Goal: Transaction & Acquisition: Book appointment/travel/reservation

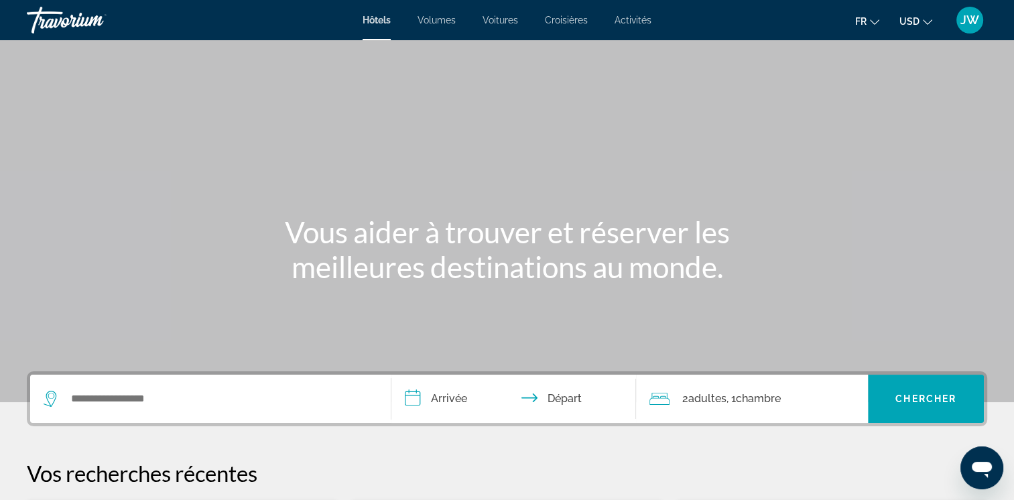
click at [510, 24] on span "Voitures" at bounding box center [501, 20] width 36 height 11
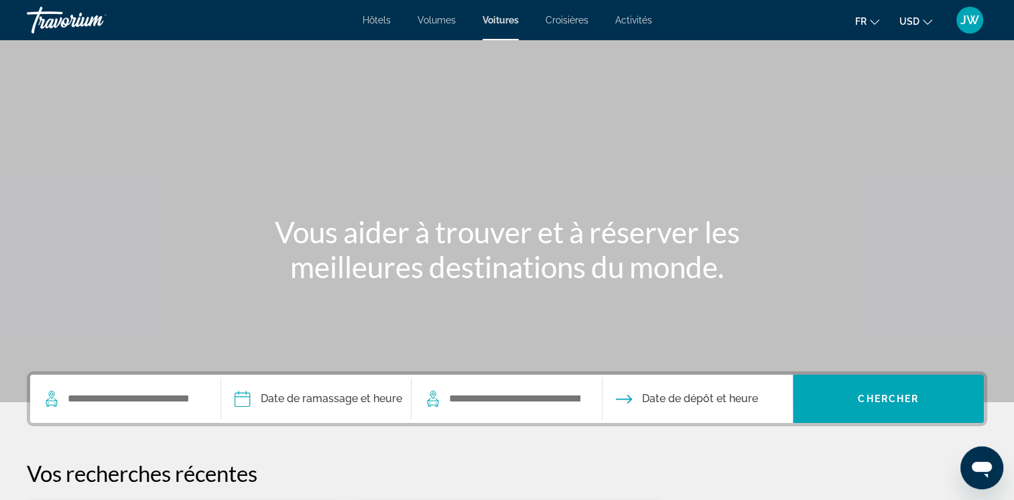
click at [903, 19] on span "USD" at bounding box center [910, 21] width 20 height 11
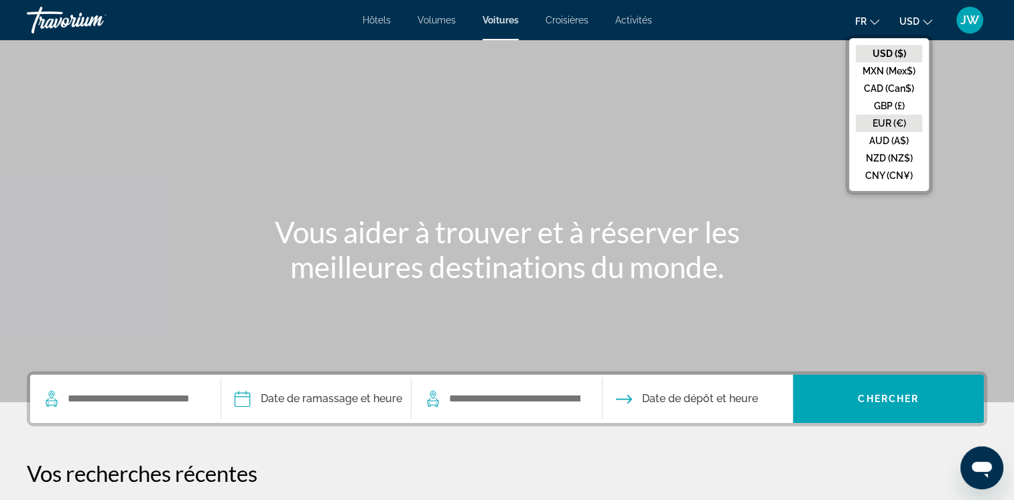
click at [890, 117] on button "EUR (€)" at bounding box center [889, 123] width 66 height 17
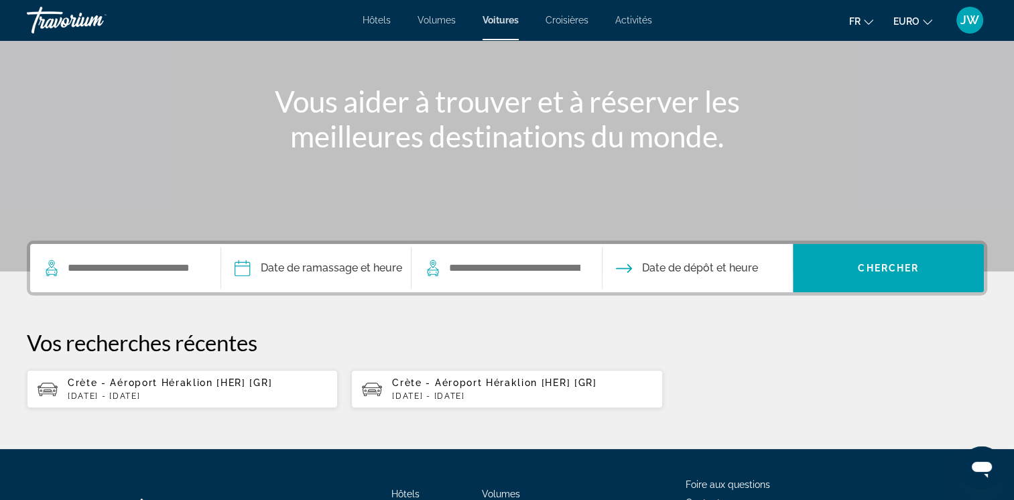
scroll to position [134, 0]
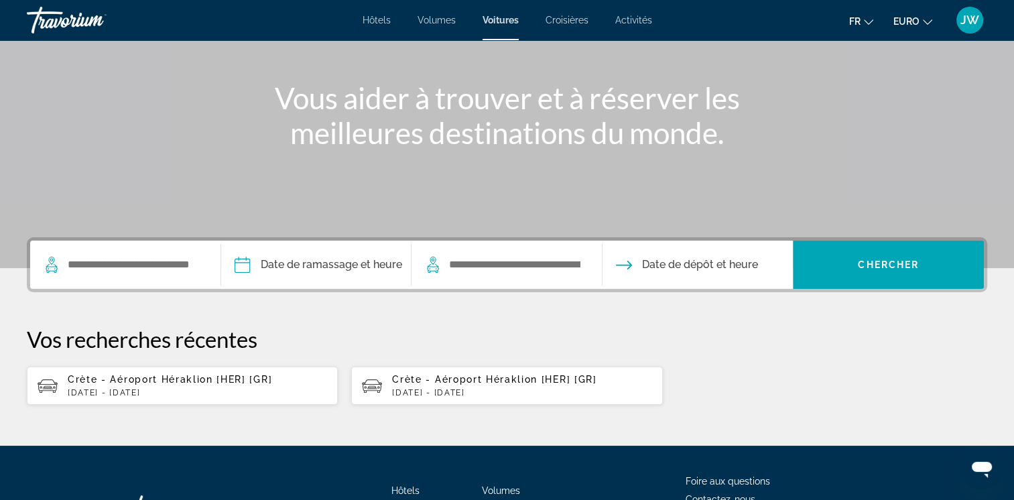
click at [151, 388] on p "[DATE] - [DATE]" at bounding box center [197, 392] width 259 height 9
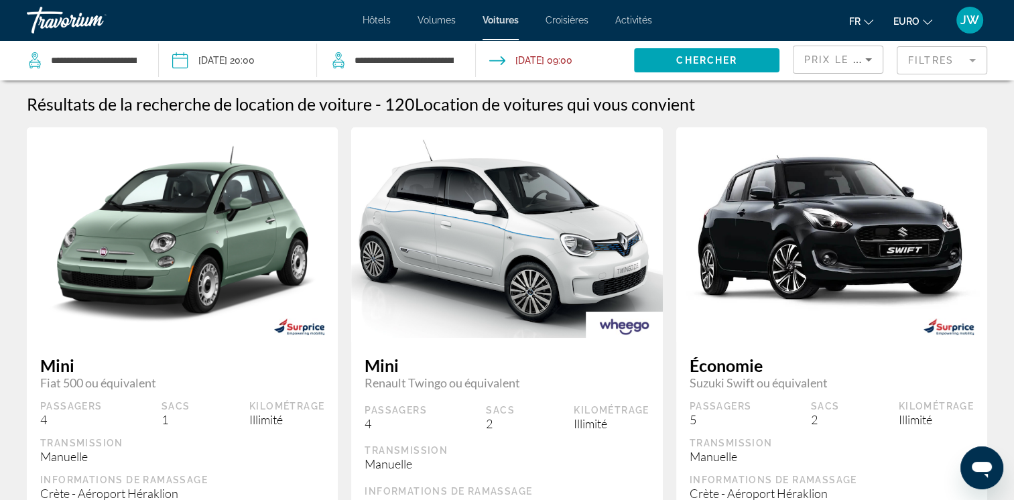
click at [571, 60] on input "Date de restitution : 27 sept. 2025 09:00" at bounding box center [555, 62] width 164 height 44
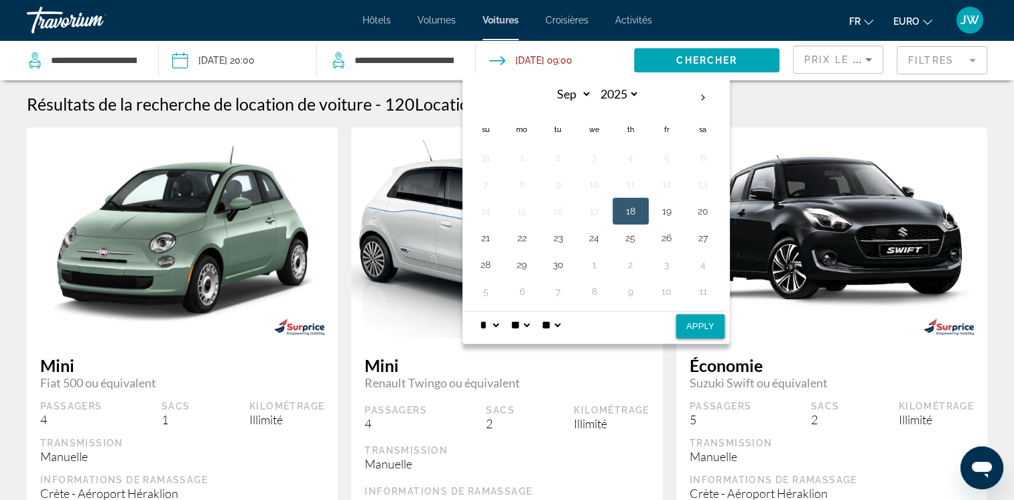
click at [532, 325] on select "**" at bounding box center [520, 325] width 24 height 27
click at [547, 60] on input "Date de restitution : 27 sept. 2025 09:00" at bounding box center [555, 62] width 164 height 44
click at [738, 59] on span "Widget de recherche" at bounding box center [707, 60] width 146 height 32
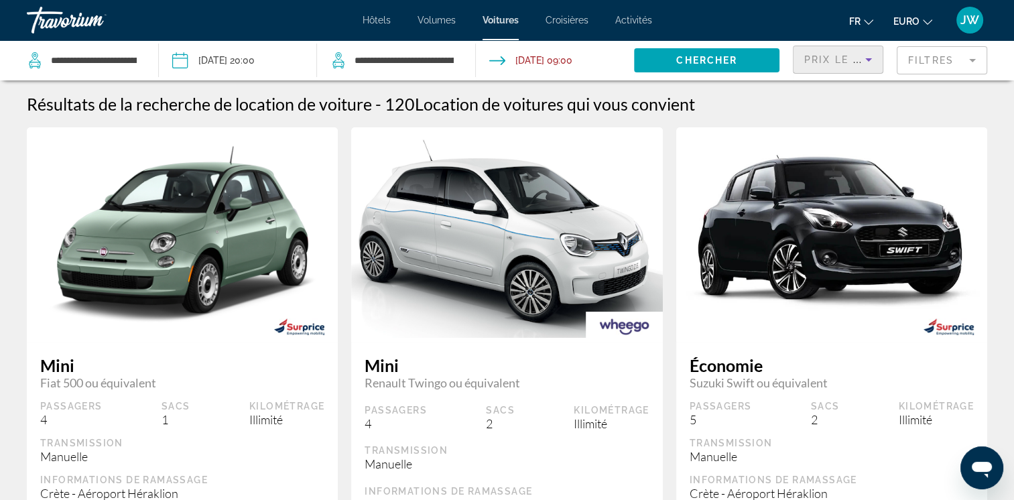
click at [835, 62] on span "Prix le plus bas" at bounding box center [857, 59] width 105 height 11
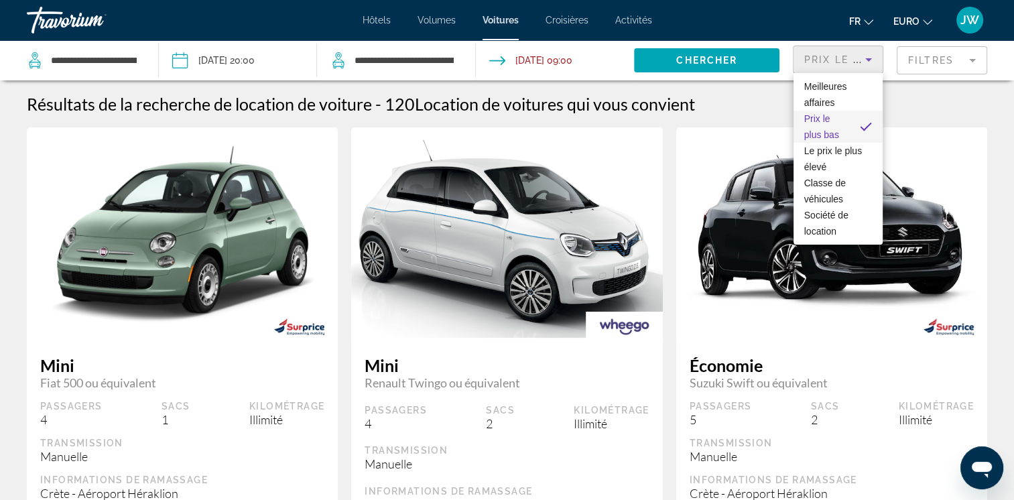
click at [844, 123] on span "Prix le plus bas" at bounding box center [827, 127] width 45 height 32
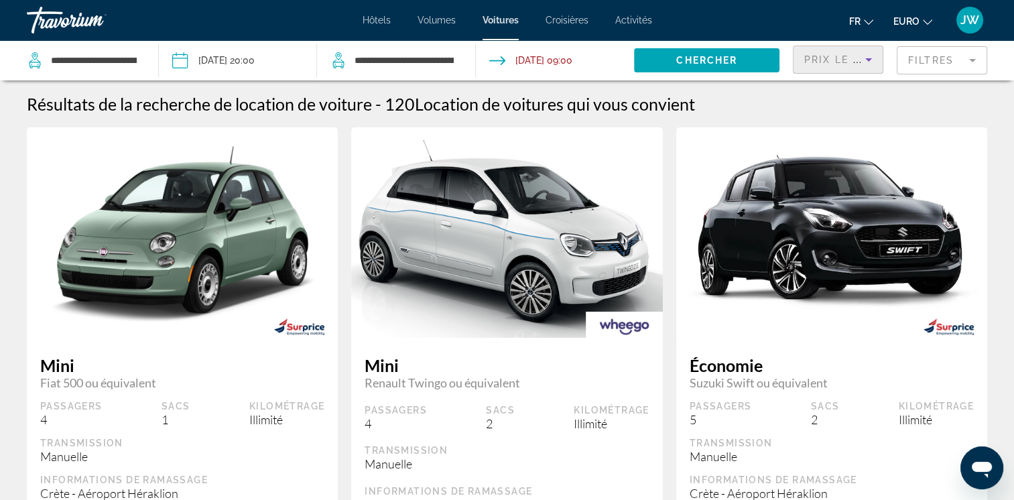
click at [941, 63] on mat-form-field "Filtres" at bounding box center [942, 60] width 91 height 28
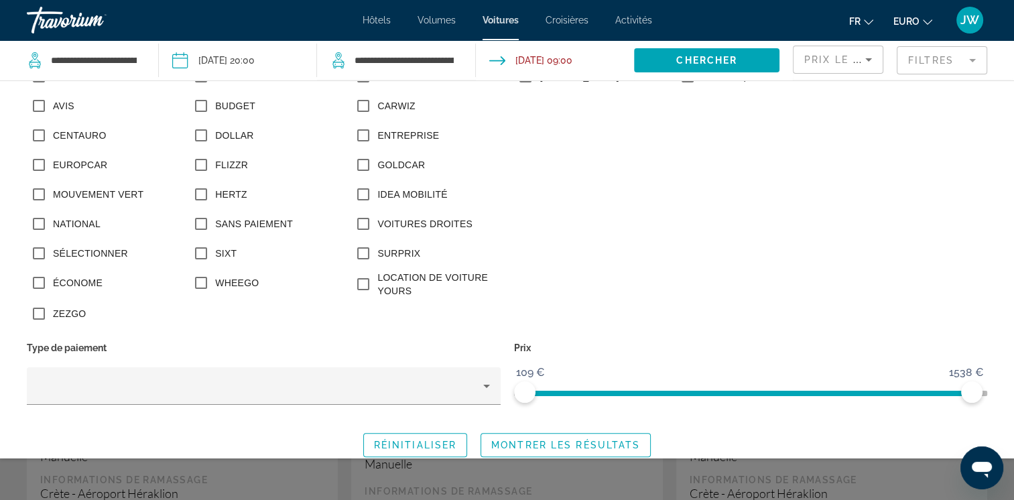
scroll to position [326, 0]
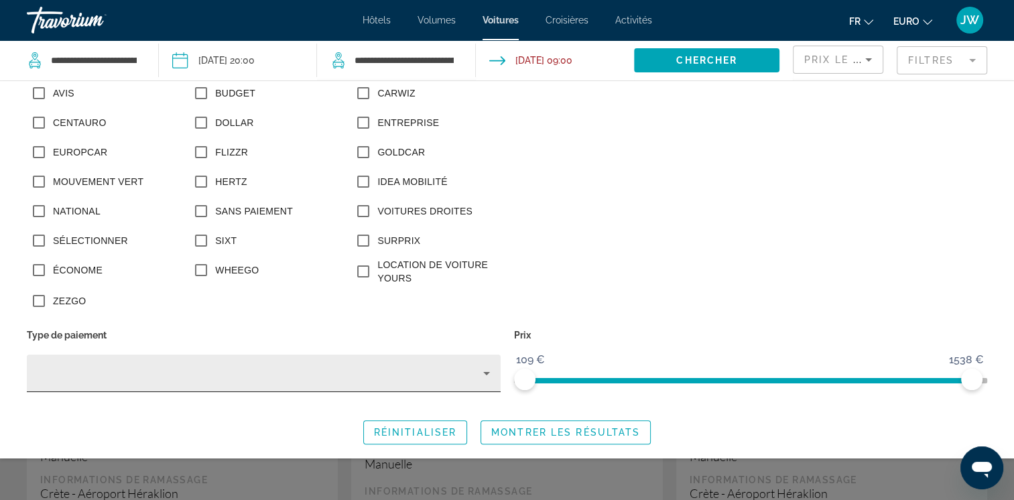
click at [483, 372] on icon "Widget de recherche" at bounding box center [486, 373] width 7 height 3
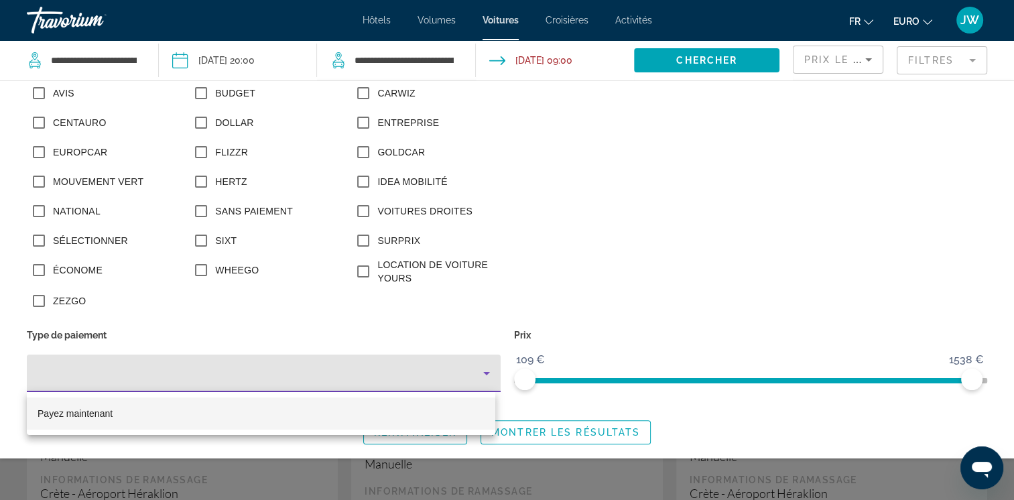
click at [155, 410] on mat-option "Payez maintenant" at bounding box center [261, 414] width 469 height 32
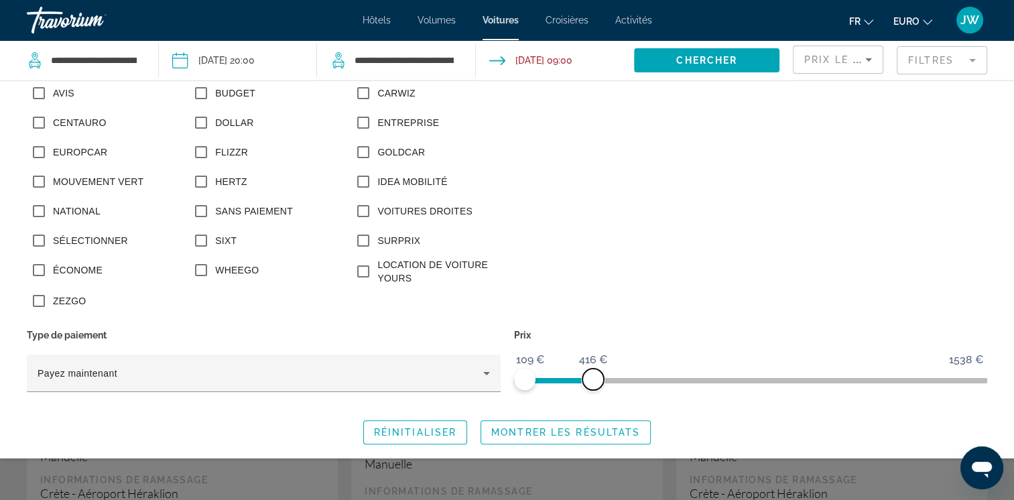
drag, startPoint x: 971, startPoint y: 380, endPoint x: 601, endPoint y: 357, distance: 370.8
click at [588, 378] on ngx-slider "109 € 1538 € 109 € 416 €" at bounding box center [751, 379] width 474 height 3
drag, startPoint x: 591, startPoint y: 377, endPoint x: 563, endPoint y: 380, distance: 28.3
click at [563, 380] on span "ngx-slider-max" at bounding box center [568, 379] width 21 height 21
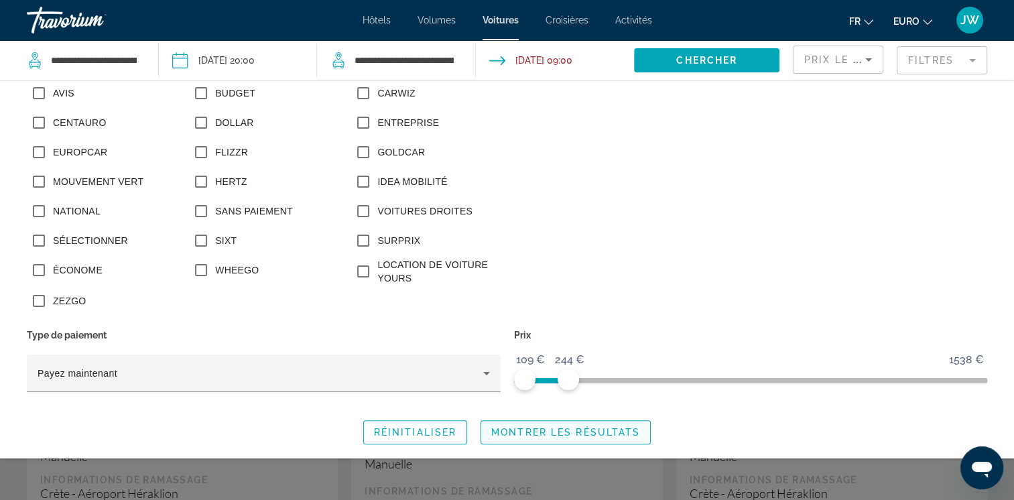
click at [546, 435] on span "Montrer les résultats" at bounding box center [565, 432] width 149 height 11
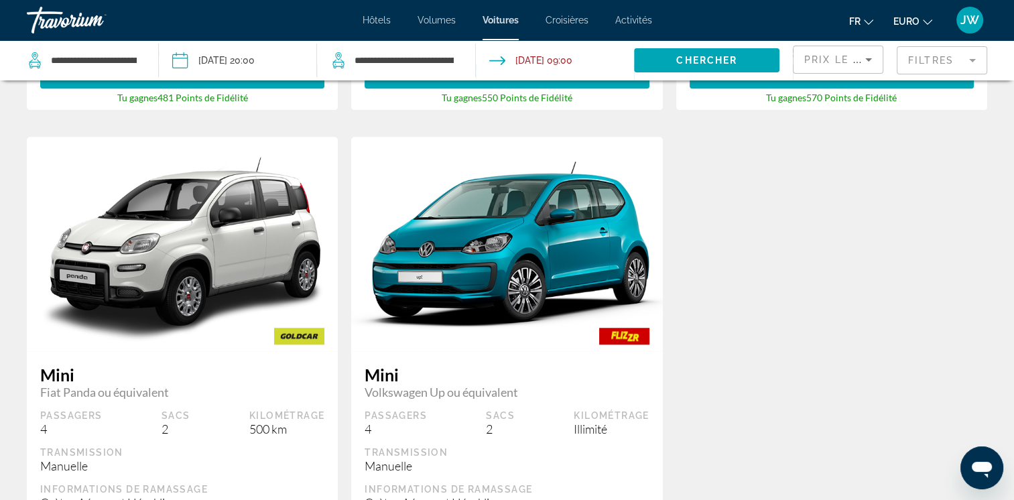
scroll to position [1135, 0]
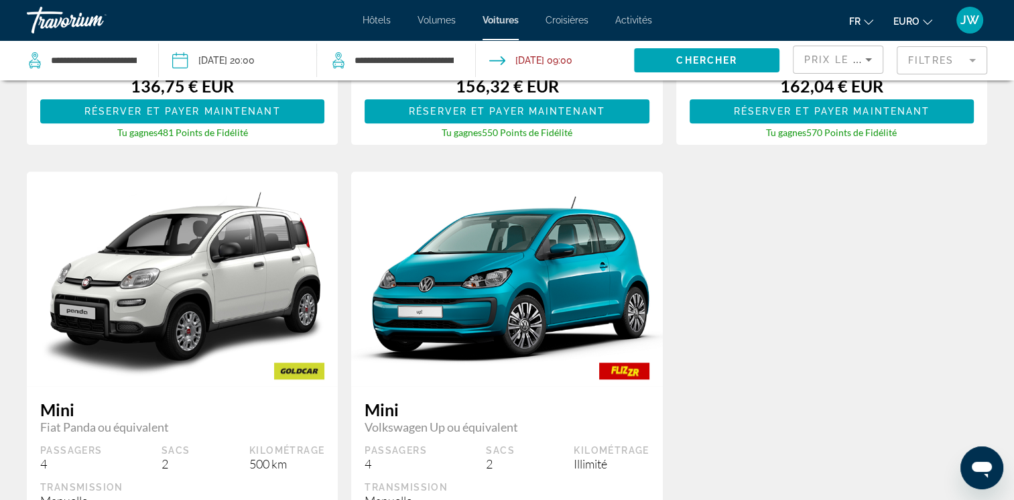
click at [917, 64] on mat-form-field "Filtres" at bounding box center [942, 60] width 91 height 28
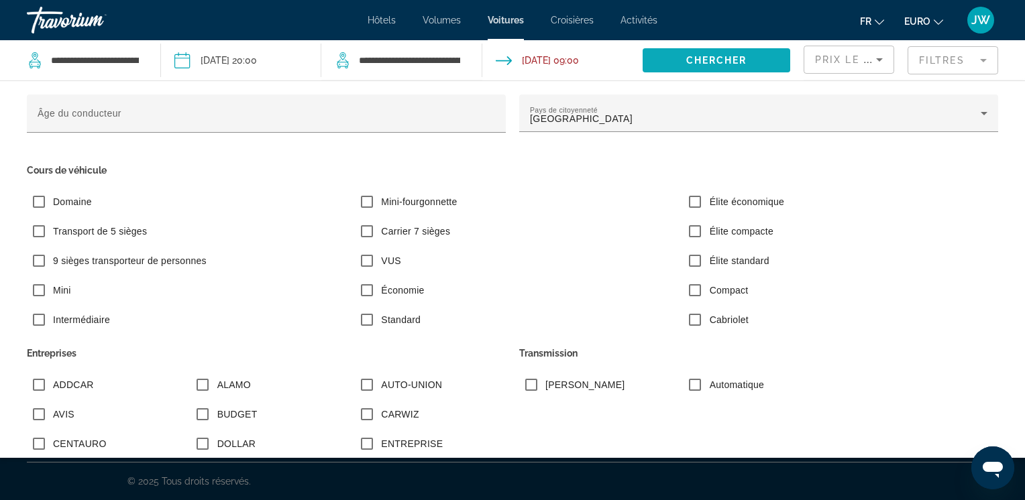
click at [727, 66] on span "Widget de recherche" at bounding box center [716, 60] width 148 height 32
click at [743, 64] on span "Chercher" at bounding box center [716, 60] width 61 height 11
click at [931, 62] on mat-form-field "Filtres" at bounding box center [952, 60] width 91 height 28
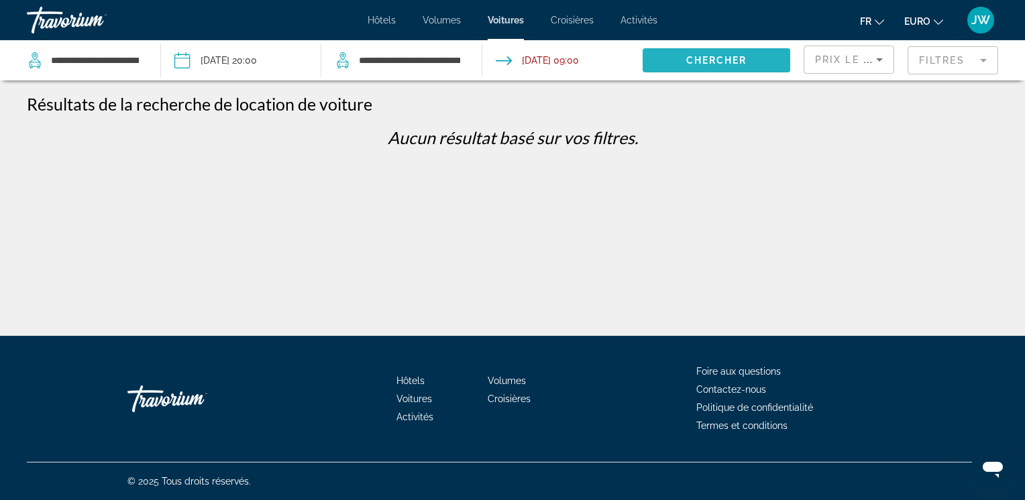
click at [689, 61] on span "Chercher" at bounding box center [716, 60] width 61 height 11
click at [841, 58] on span "Prix le plus bas" at bounding box center [867, 59] width 105 height 11
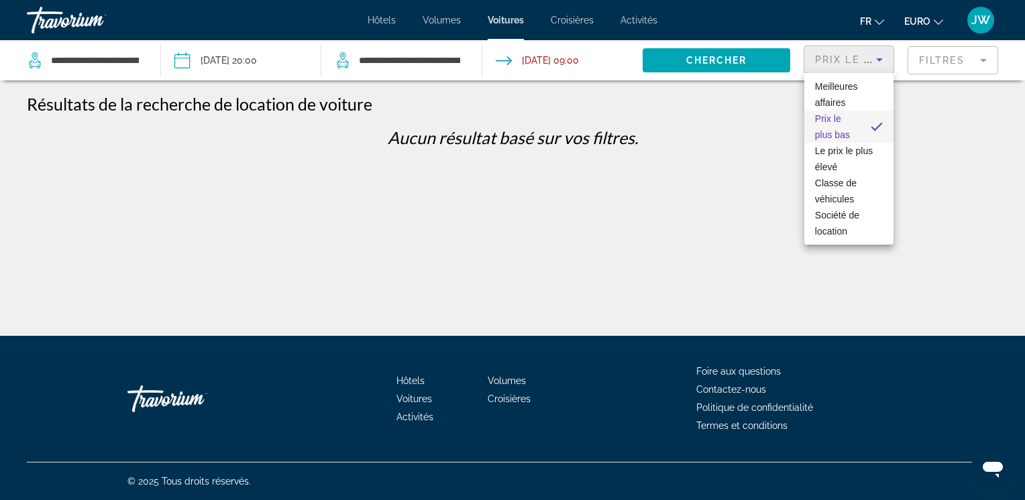
click at [937, 66] on div at bounding box center [512, 250] width 1025 height 500
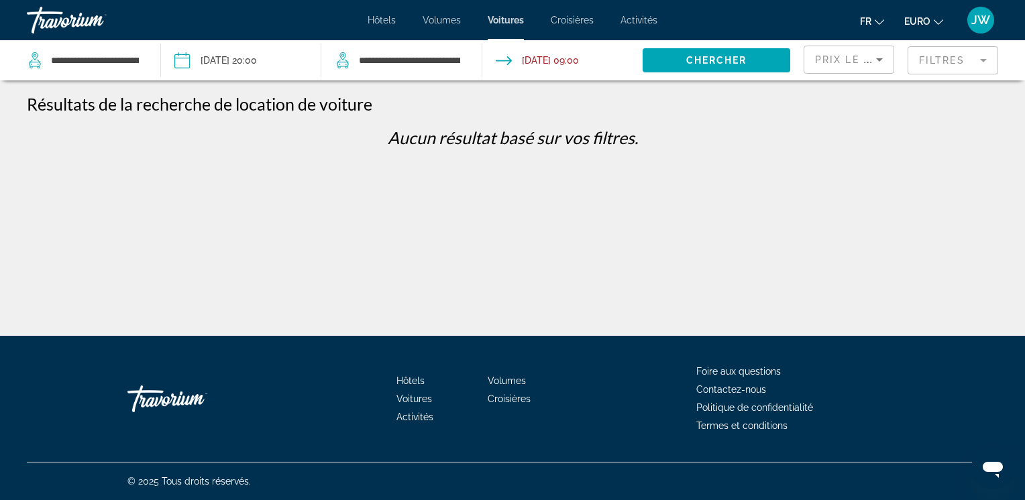
click at [938, 59] on mat-form-field "Filtres" at bounding box center [952, 60] width 91 height 28
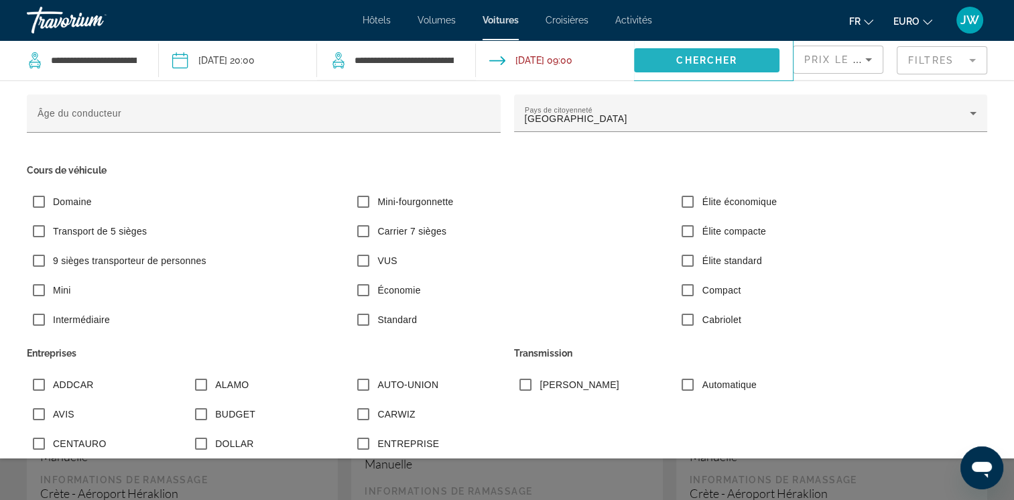
click at [708, 56] on span "Chercher" at bounding box center [707, 60] width 61 height 11
click at [941, 57] on mat-form-field "Filtres" at bounding box center [942, 60] width 91 height 28
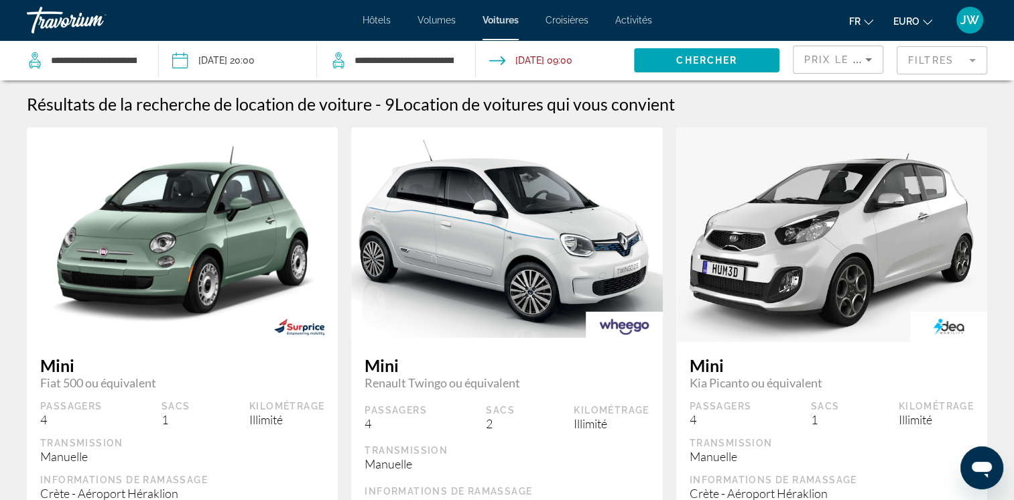
click at [937, 55] on mat-form-field "Filtres" at bounding box center [942, 60] width 91 height 28
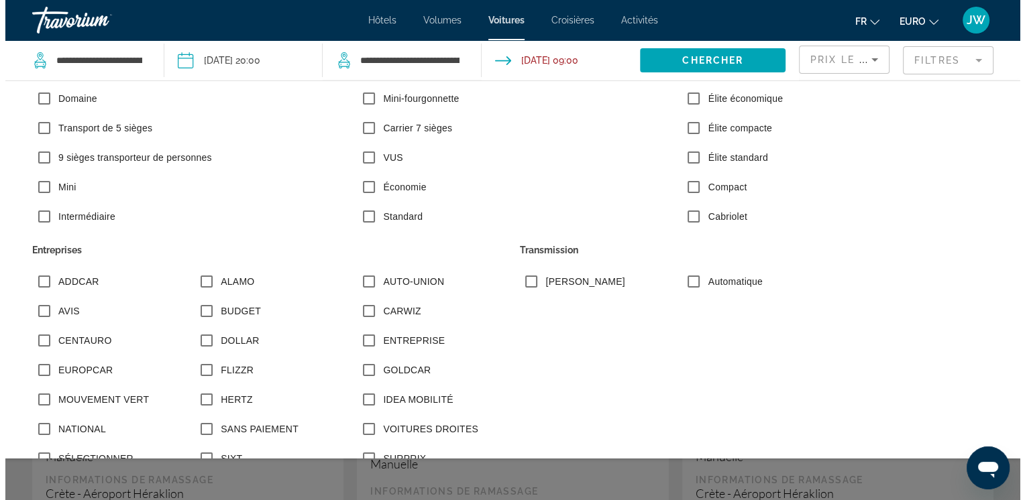
scroll to position [134, 0]
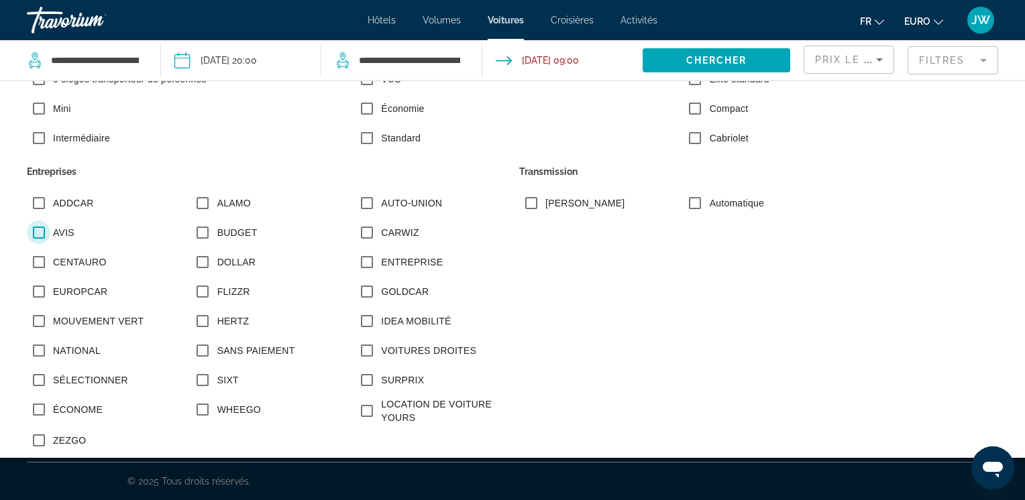
scroll to position [201, 0]
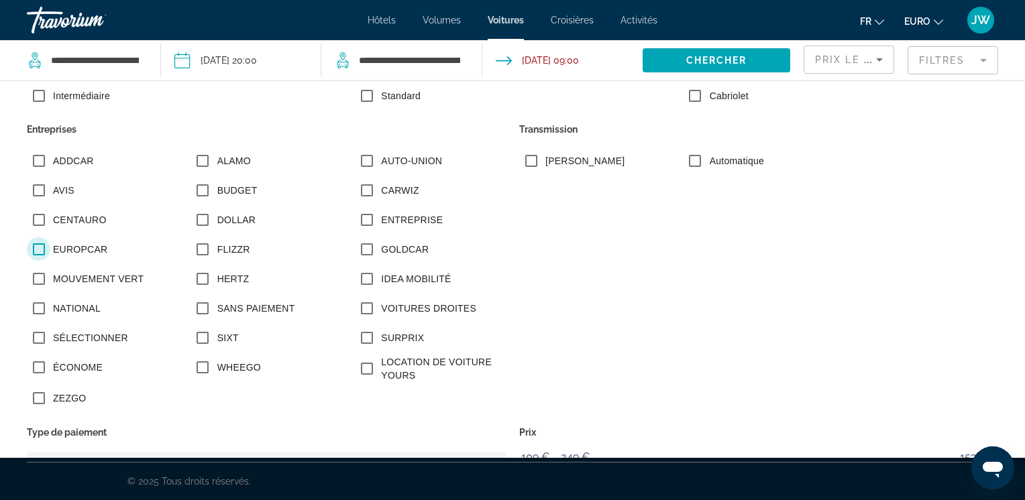
scroll to position [201, 0]
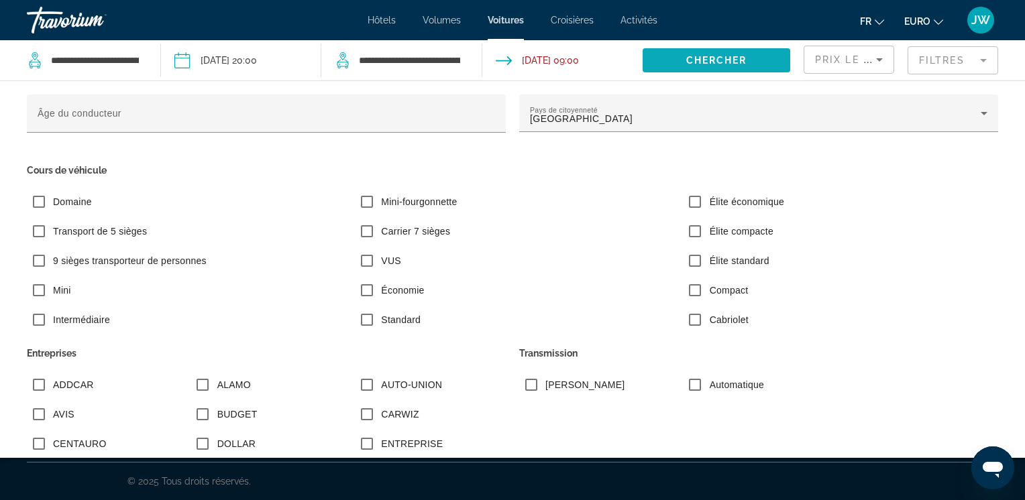
click at [756, 63] on span "Widget de recherche" at bounding box center [716, 60] width 148 height 32
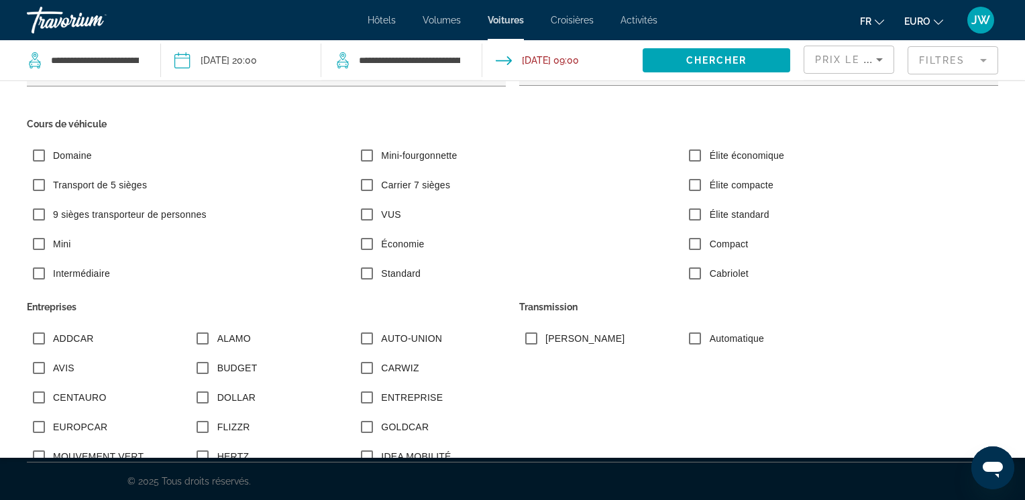
scroll to position [67, 0]
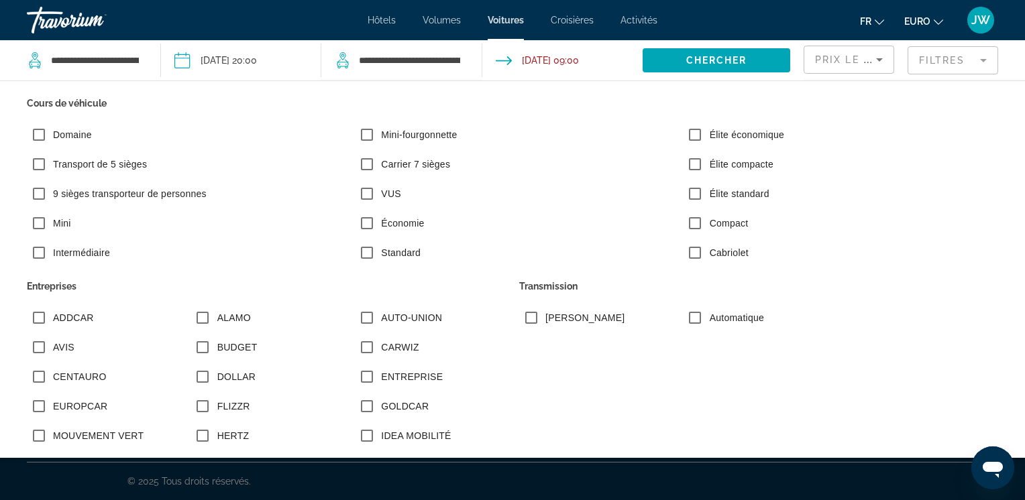
click at [937, 64] on mat-form-field "Filtres" at bounding box center [952, 60] width 91 height 28
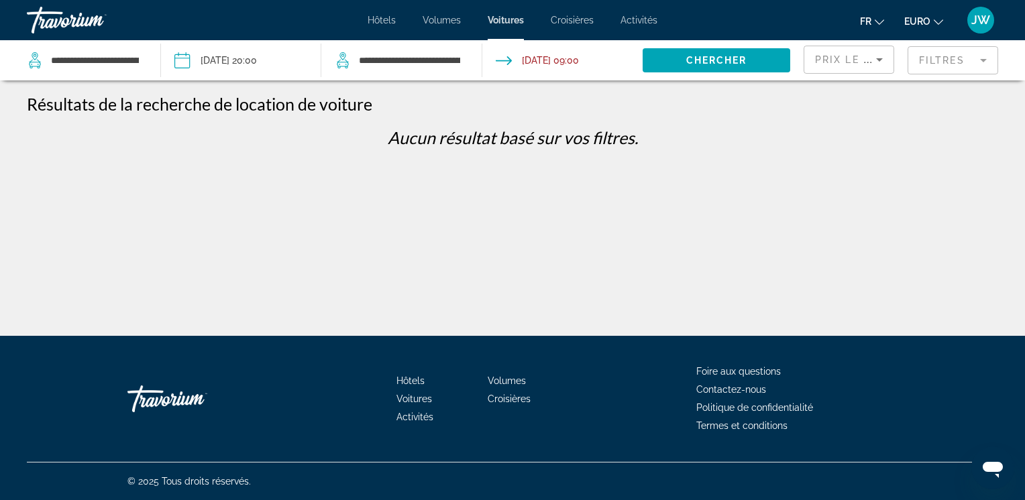
click at [935, 63] on mat-form-field "Filtres" at bounding box center [952, 60] width 91 height 28
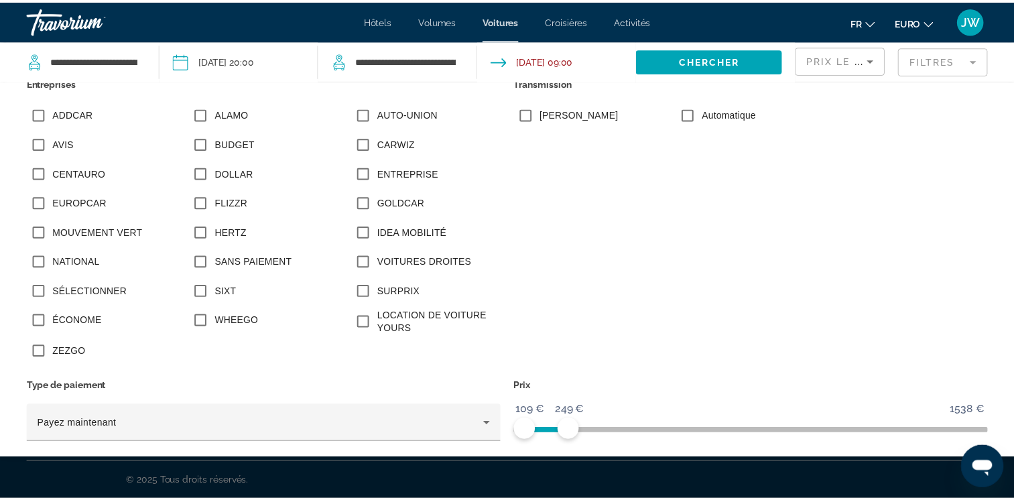
scroll to position [326, 0]
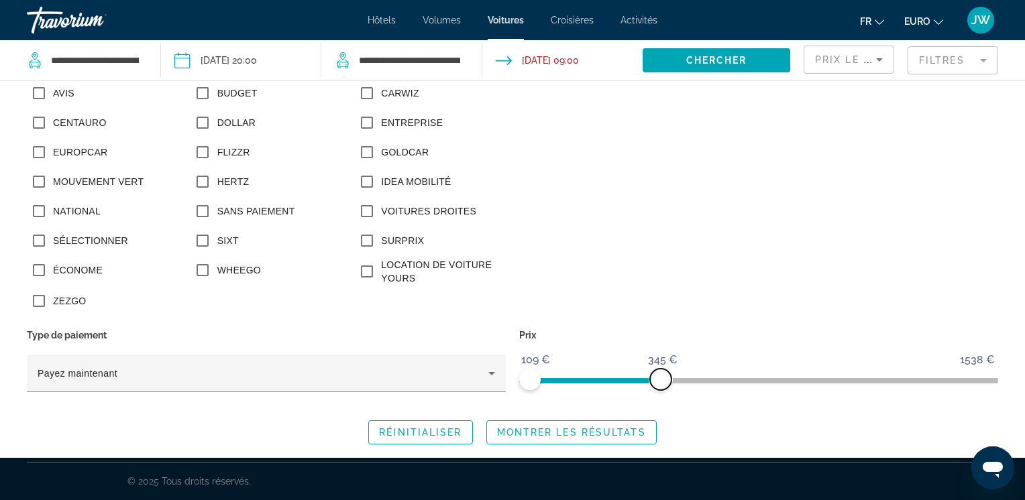
drag, startPoint x: 570, startPoint y: 383, endPoint x: 657, endPoint y: 379, distance: 87.3
click at [656, 380] on span "ngx-slider-max" at bounding box center [660, 379] width 21 height 21
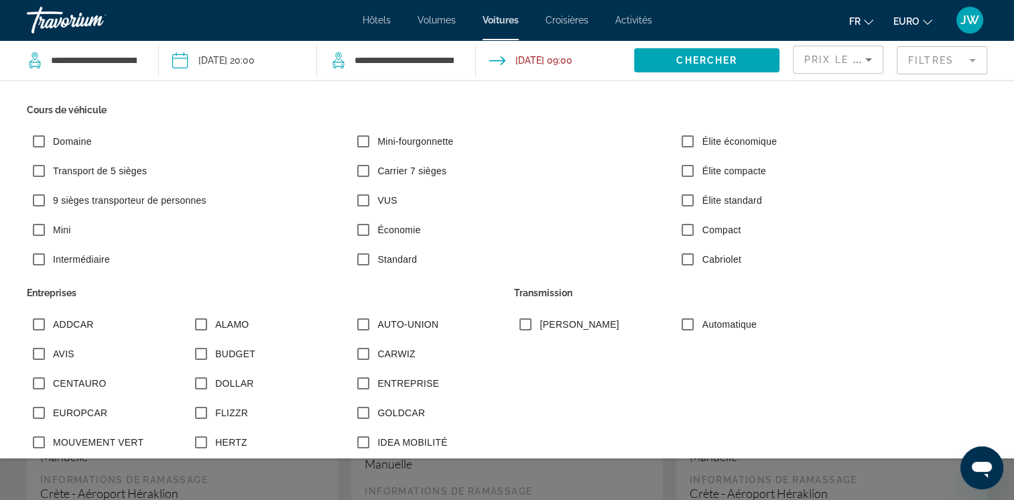
scroll to position [58, 0]
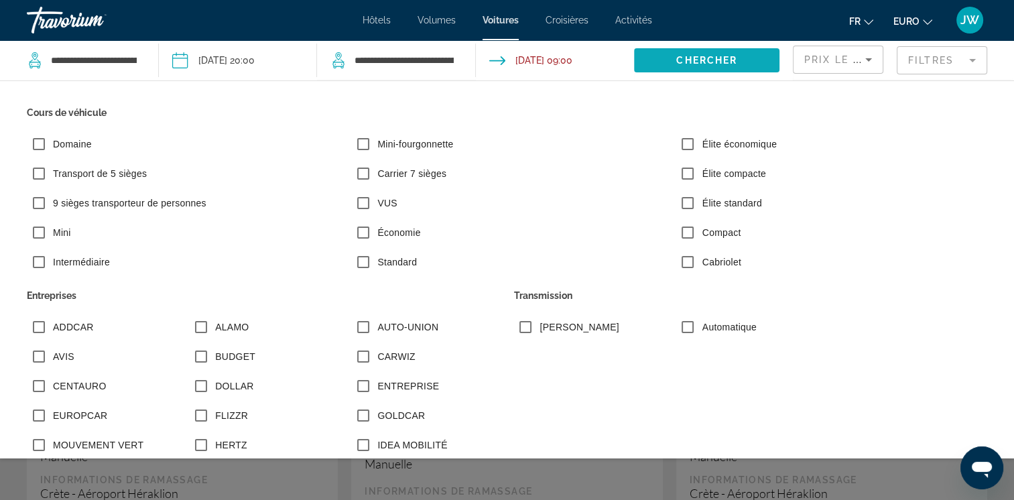
click at [687, 60] on span "Chercher" at bounding box center [707, 60] width 61 height 11
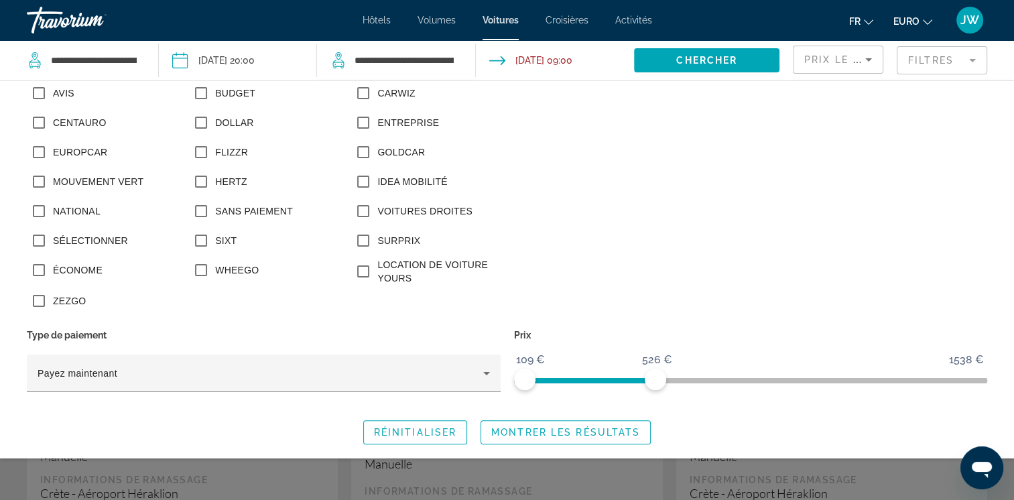
scroll to position [268, 0]
click at [511, 432] on span "Montrer les résultats" at bounding box center [565, 432] width 149 height 11
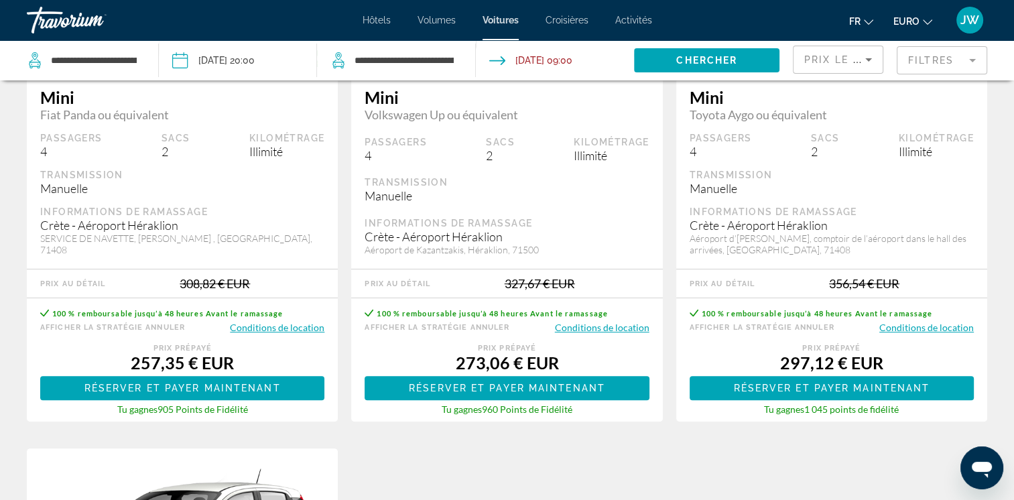
click at [275, 329] on button "Conditions de location" at bounding box center [277, 327] width 95 height 13
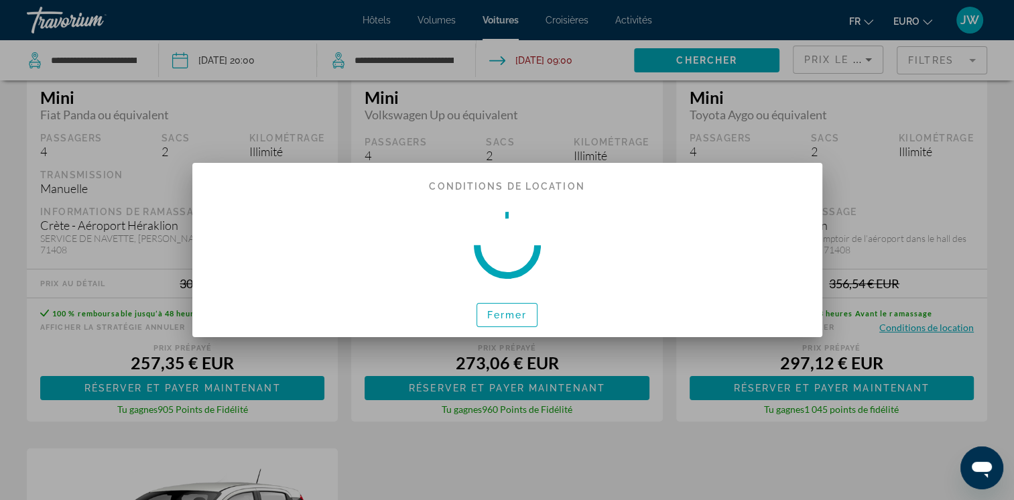
scroll to position [0, 0]
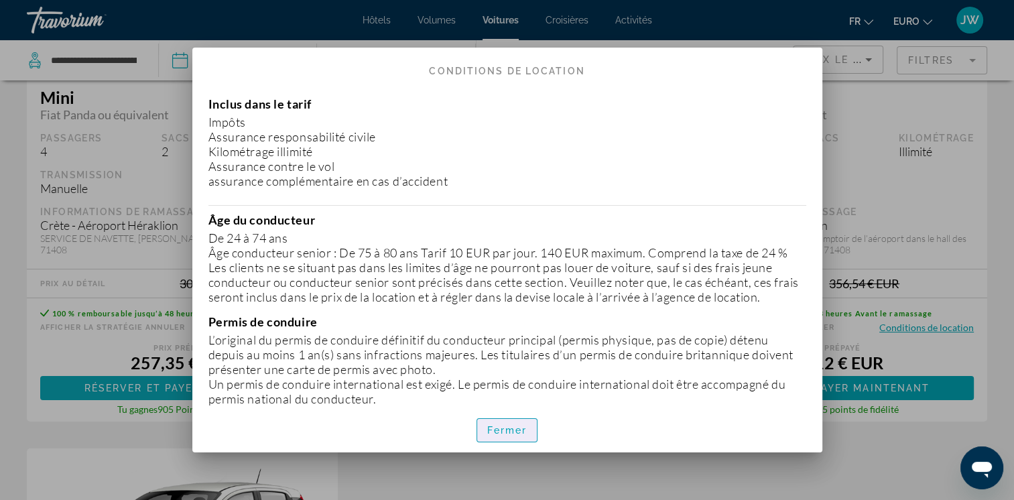
drag, startPoint x: 506, startPoint y: 437, endPoint x: 247, endPoint y: 373, distance: 266.4
click at [506, 436] on button "Fermer" at bounding box center [508, 430] width 62 height 24
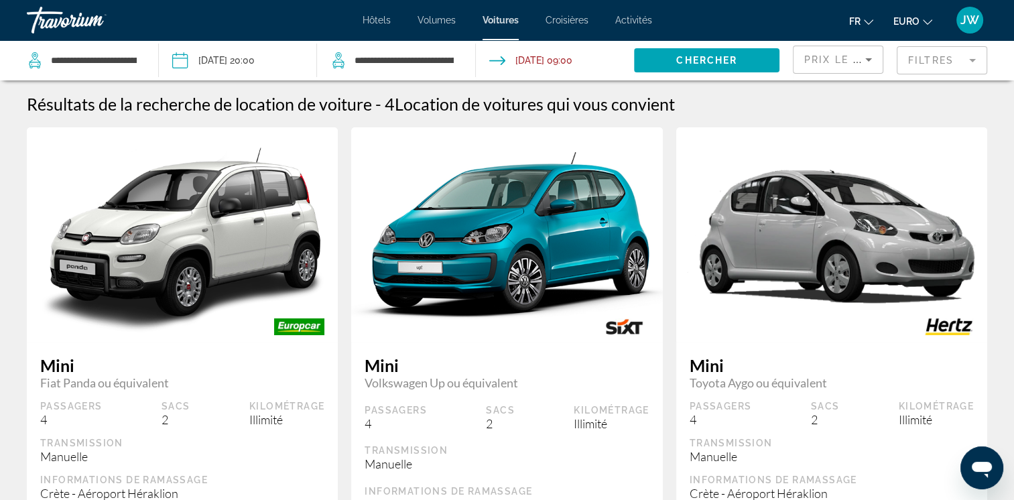
click at [940, 59] on mat-form-field "Filtres" at bounding box center [942, 60] width 91 height 28
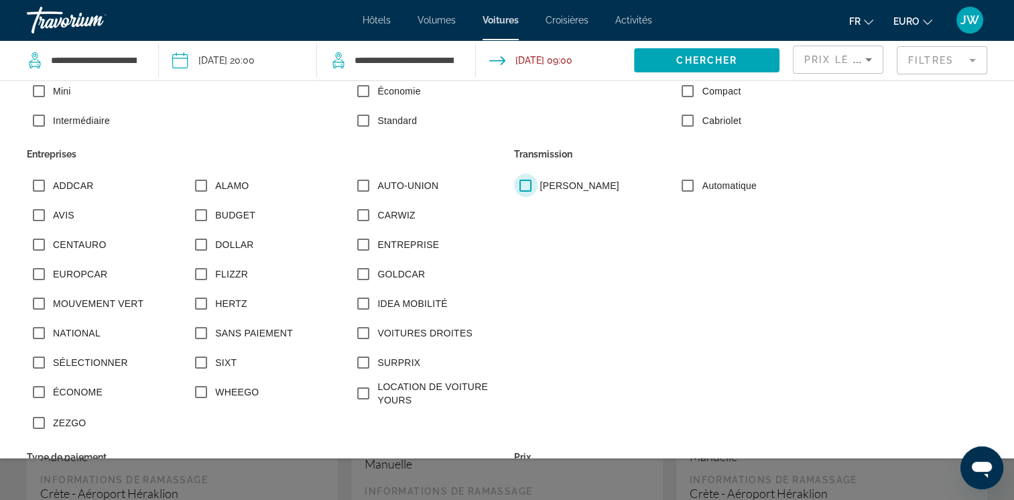
scroll to position [201, 0]
click at [52, 275] on label "EUROPCAR" at bounding box center [78, 272] width 57 height 13
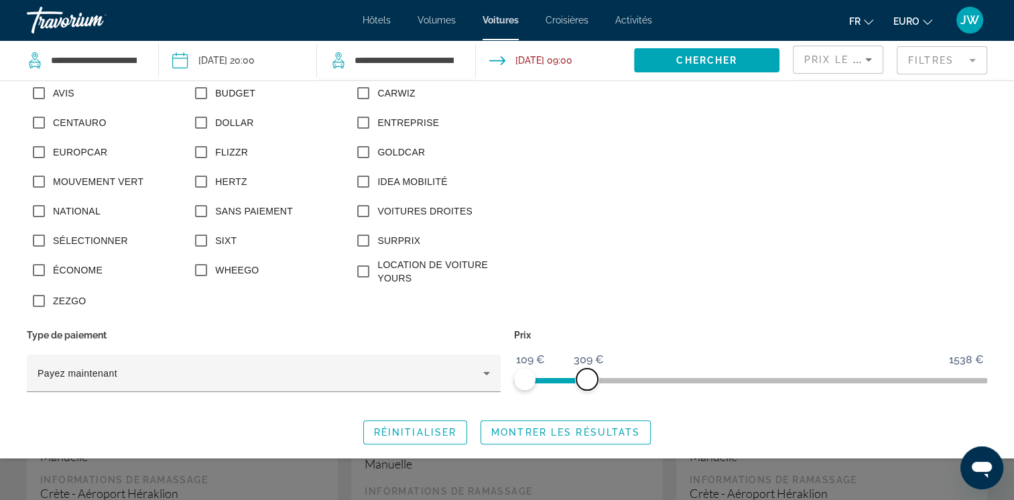
drag, startPoint x: 652, startPoint y: 383, endPoint x: 582, endPoint y: 383, distance: 69.7
click at [582, 383] on span "ngx-slider-max" at bounding box center [587, 379] width 21 height 21
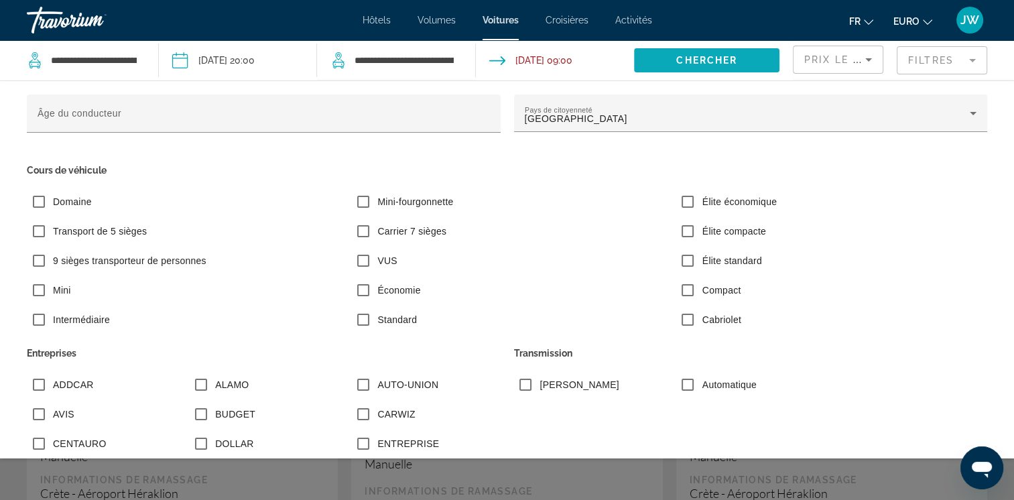
click at [719, 60] on span "Chercher" at bounding box center [707, 60] width 61 height 11
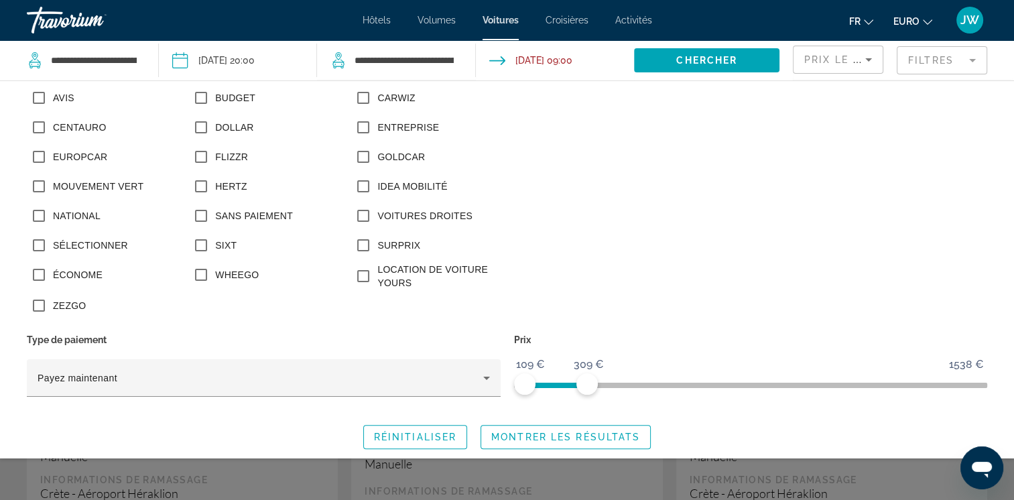
scroll to position [326, 0]
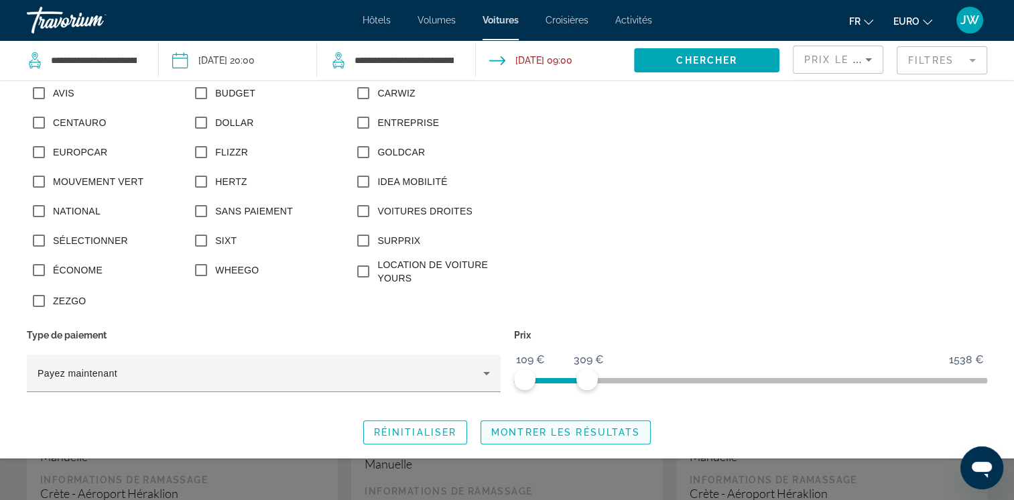
click at [516, 434] on span "Montrer les résultats" at bounding box center [565, 432] width 149 height 11
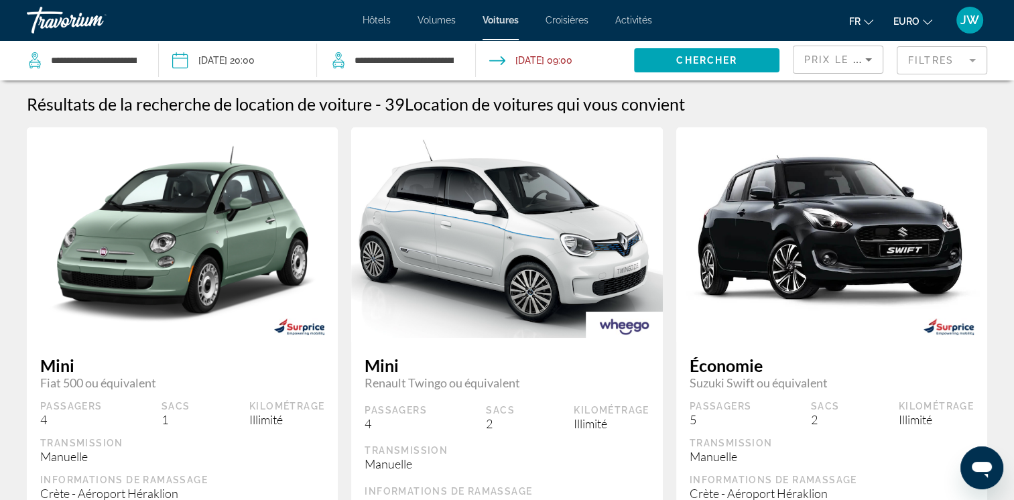
click at [823, 63] on span "Prix le plus bas" at bounding box center [857, 59] width 105 height 11
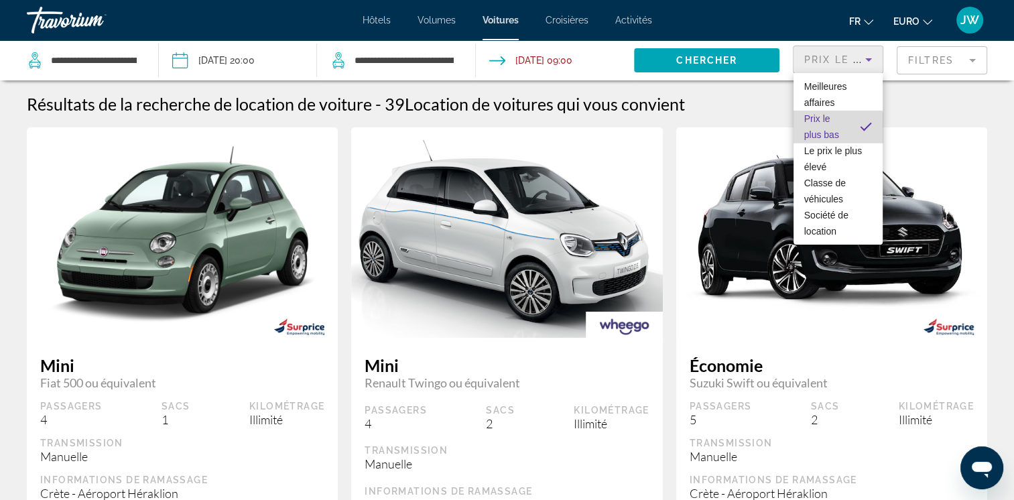
click at [827, 131] on span "Prix le plus bas" at bounding box center [822, 126] width 35 height 27
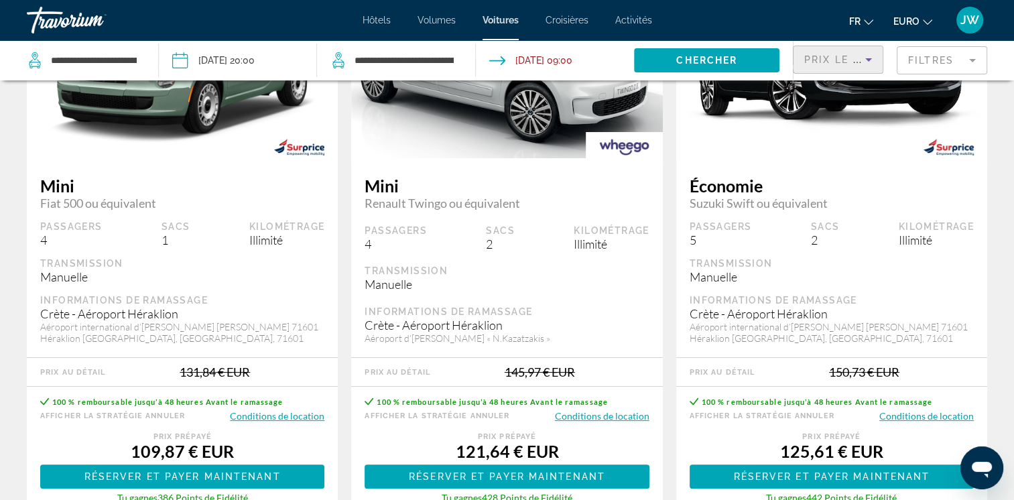
scroll to position [201, 0]
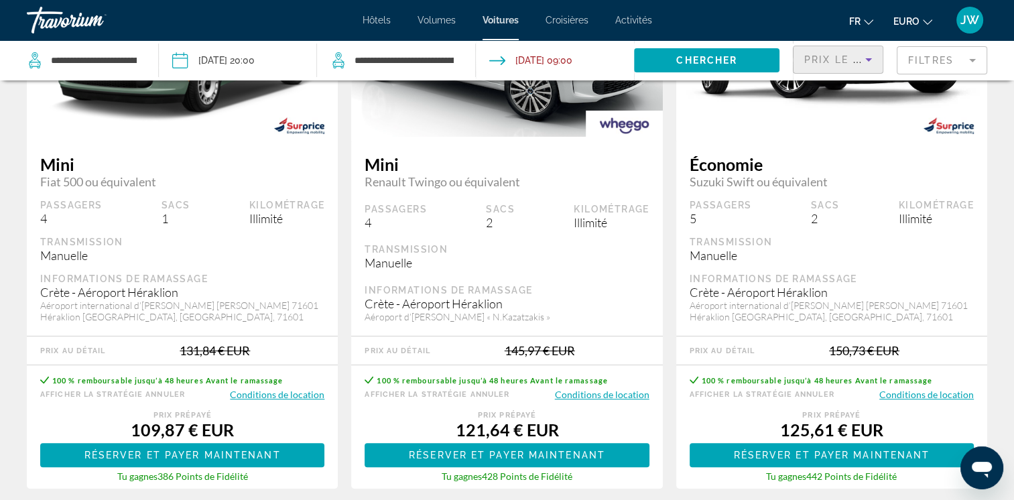
click at [266, 396] on button "Conditions de location" at bounding box center [277, 394] width 95 height 13
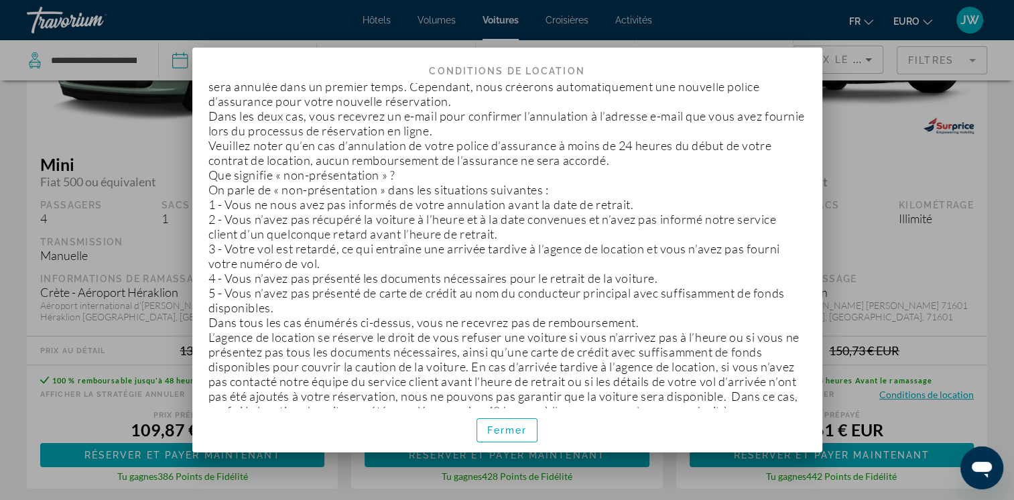
scroll to position [2701, 0]
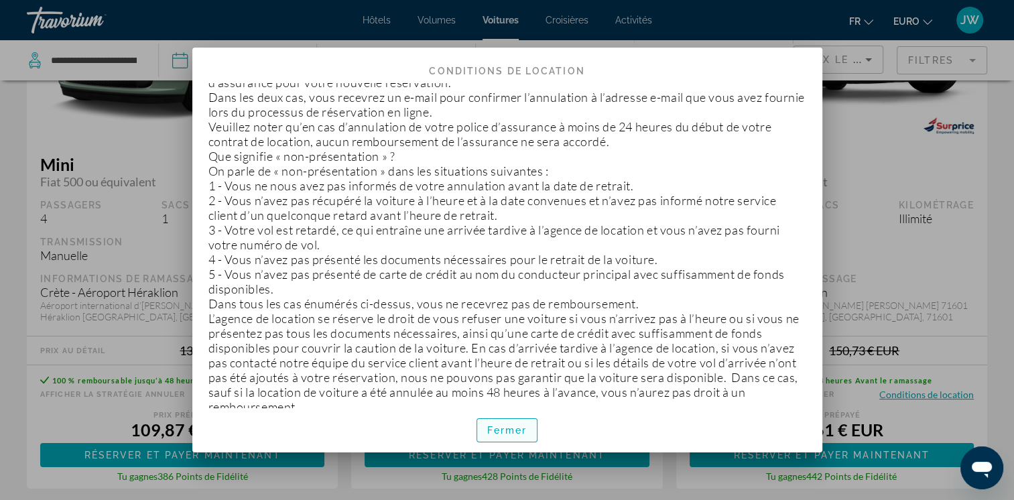
click at [503, 436] on span "Fermer" at bounding box center [507, 430] width 40 height 11
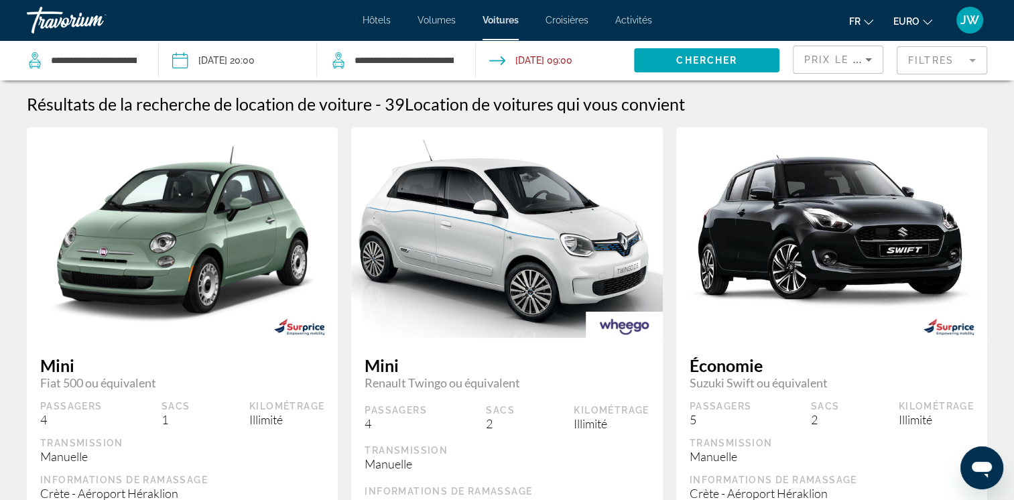
scroll to position [201, 0]
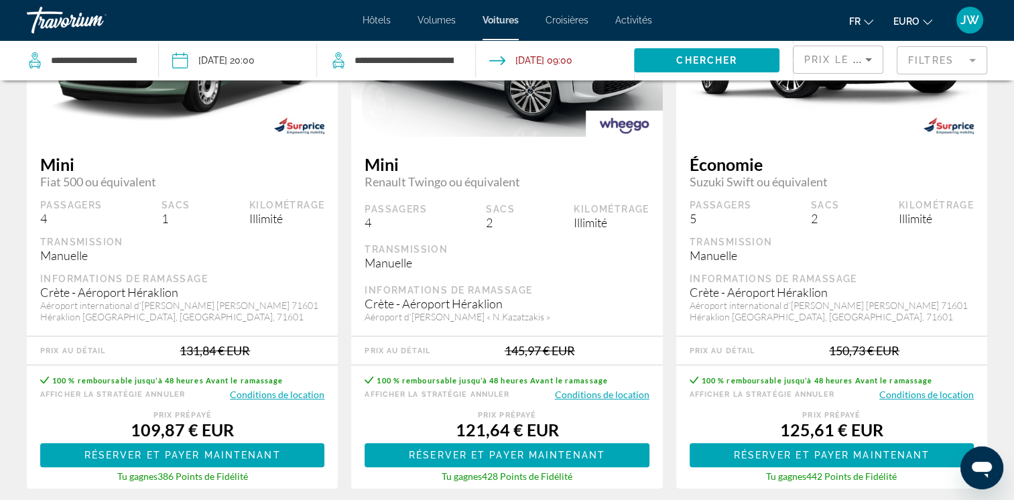
click at [579, 395] on button "Conditions de location" at bounding box center [602, 394] width 95 height 13
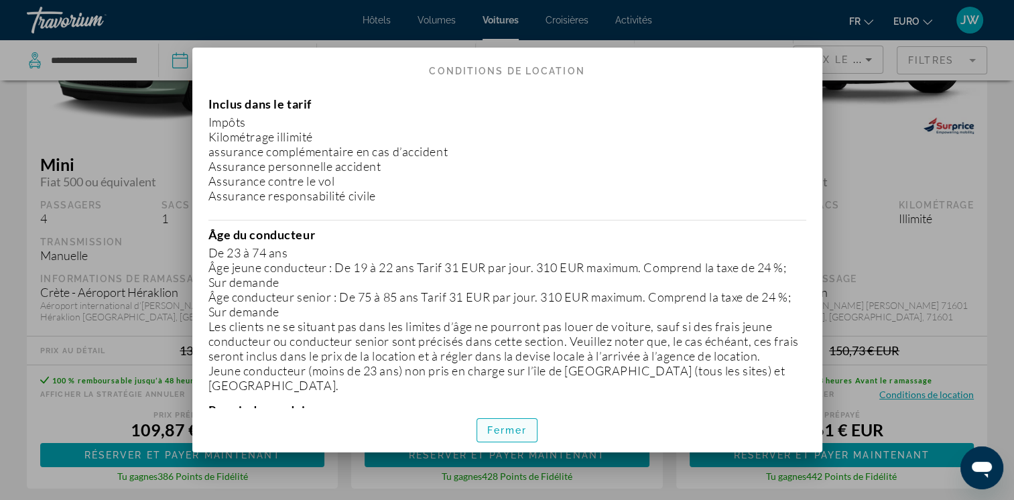
drag, startPoint x: 510, startPoint y: 433, endPoint x: 478, endPoint y: 432, distance: 31.5
click at [509, 433] on span "Fermer" at bounding box center [507, 430] width 40 height 11
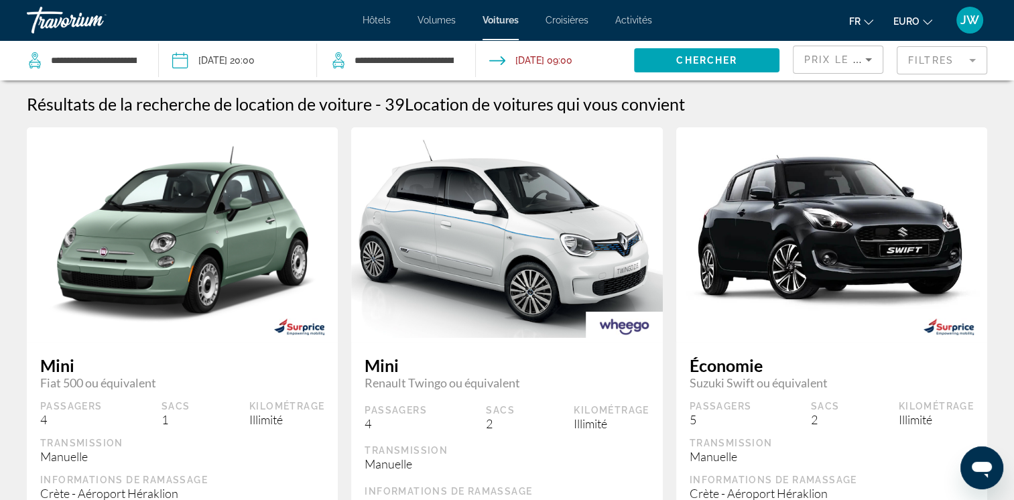
scroll to position [201, 0]
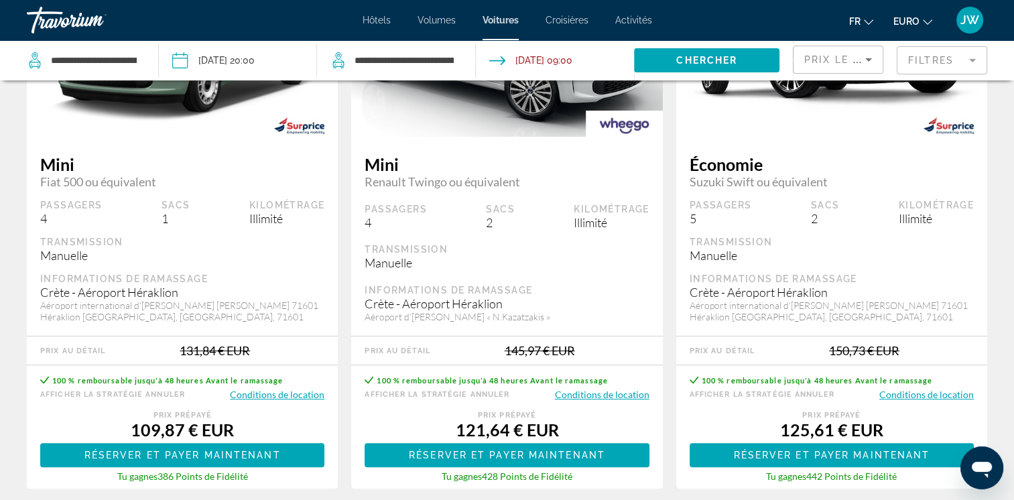
click at [292, 392] on button "Conditions de location" at bounding box center [277, 394] width 95 height 13
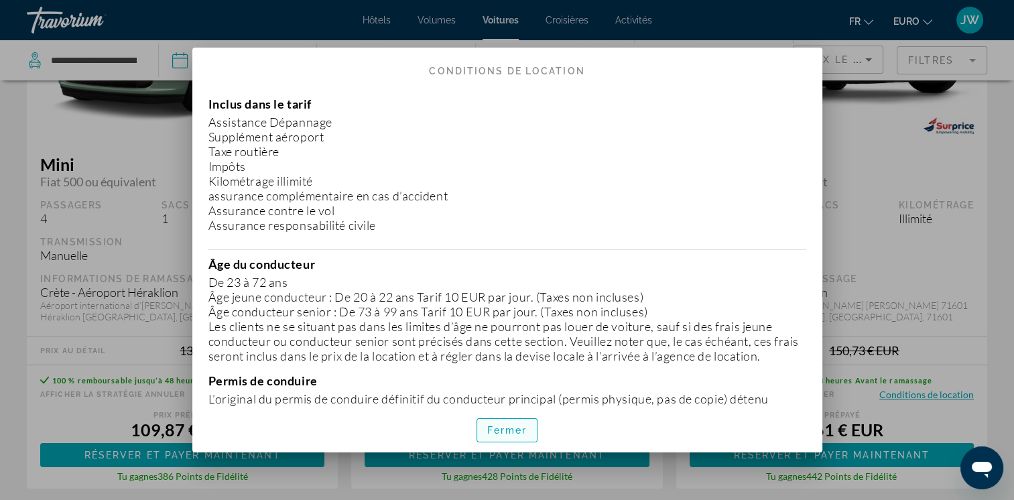
click at [512, 433] on span "Fermer" at bounding box center [507, 430] width 40 height 11
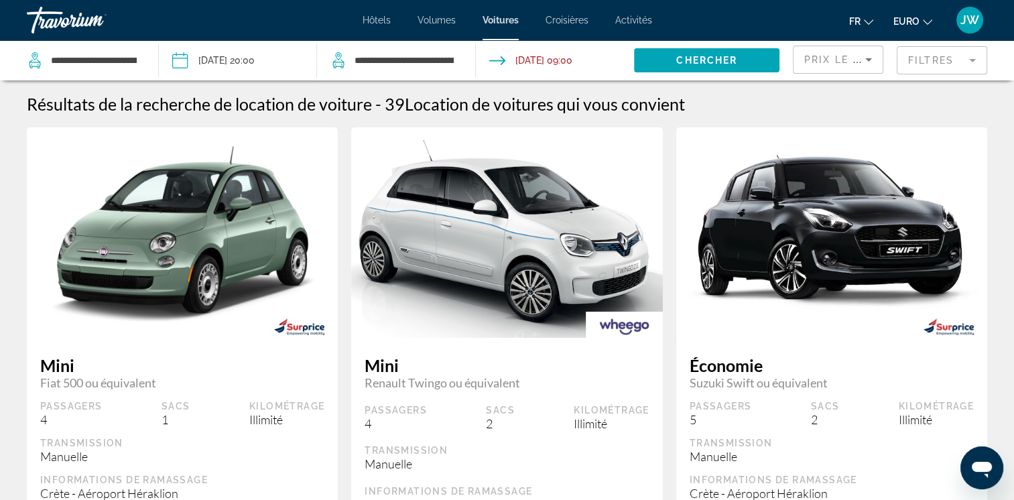
scroll to position [201, 0]
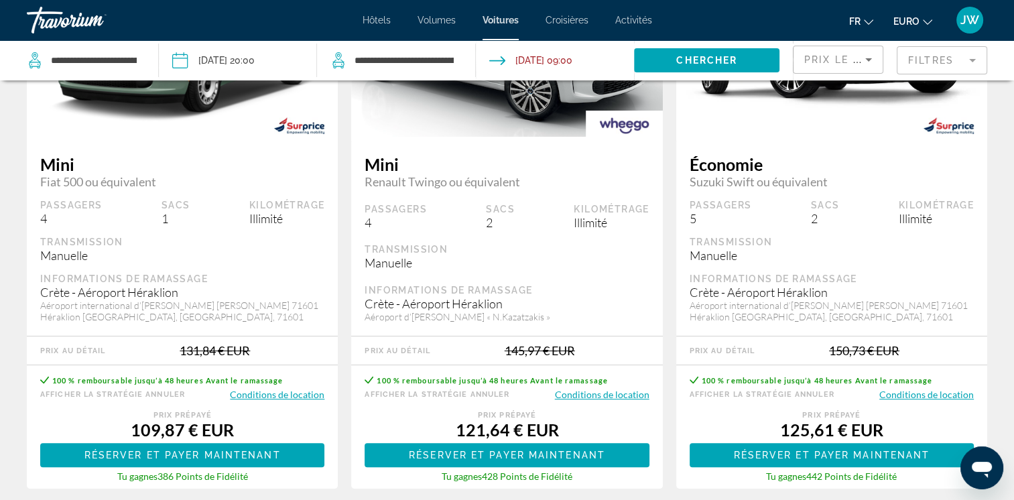
click at [919, 393] on button "Conditions de location" at bounding box center [927, 394] width 95 height 13
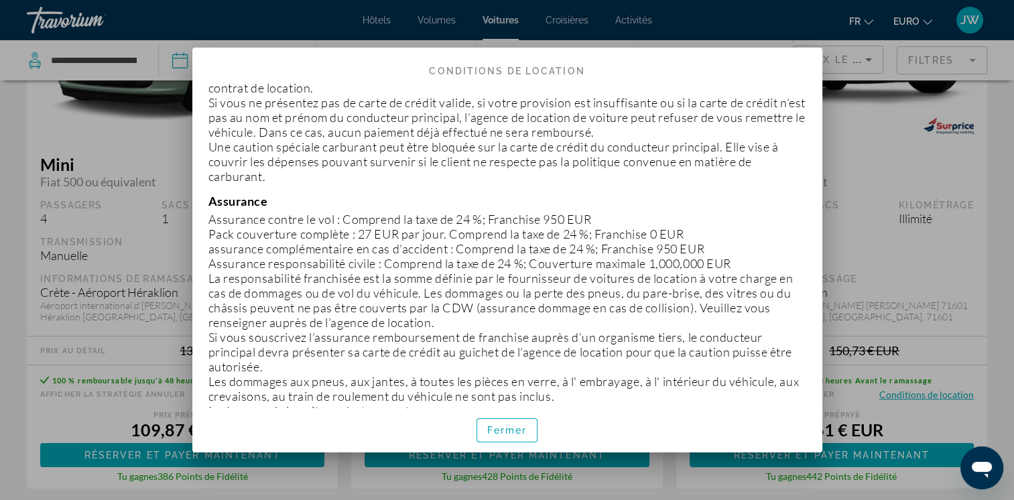
scroll to position [805, 0]
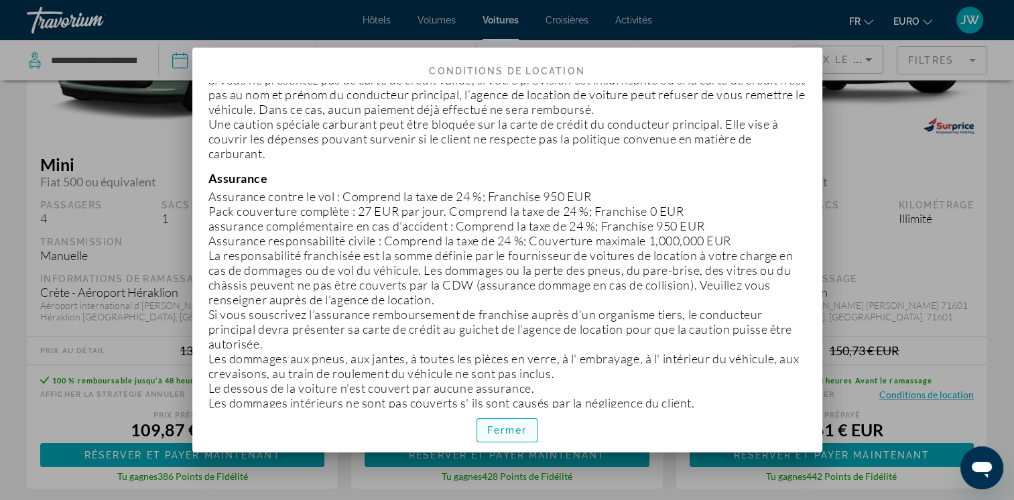
click at [518, 436] on button "Fermer" at bounding box center [508, 430] width 62 height 24
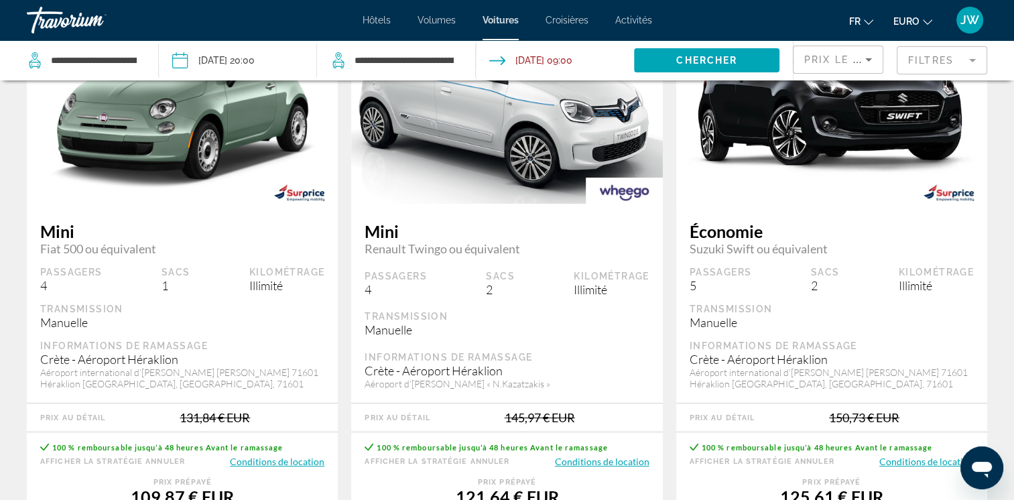
scroll to position [268, 0]
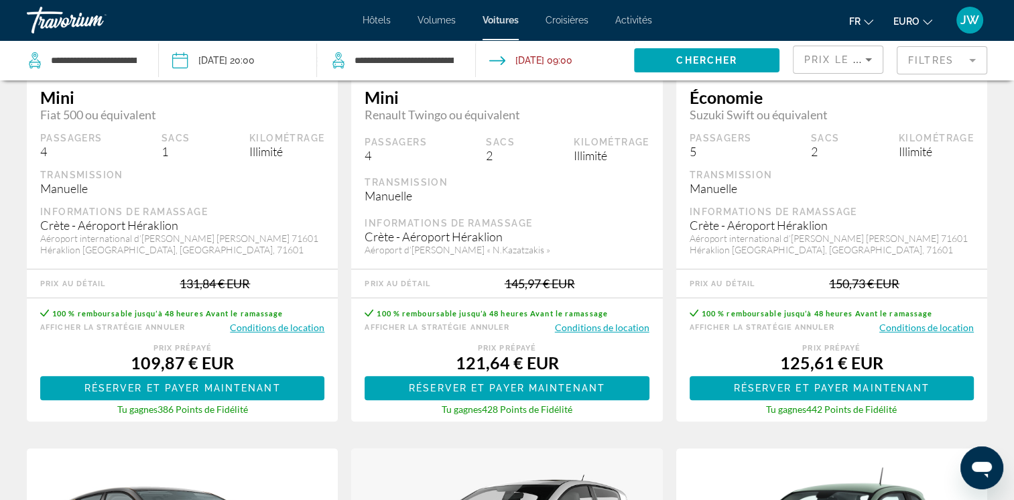
click at [918, 329] on button "Conditions de location" at bounding box center [927, 327] width 95 height 13
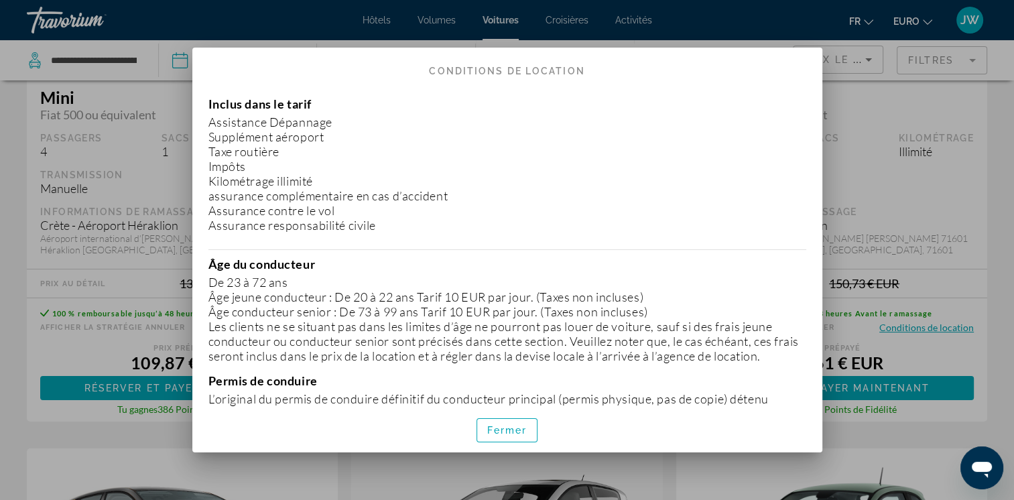
scroll to position [67, 0]
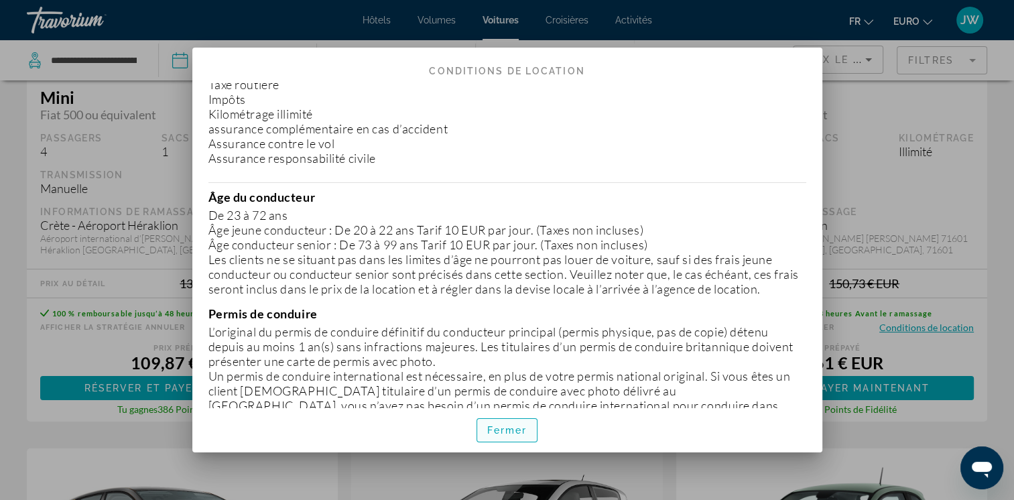
drag, startPoint x: 512, startPoint y: 430, endPoint x: 520, endPoint y: 425, distance: 9.9
click at [512, 430] on span "Fermer" at bounding box center [507, 430] width 40 height 11
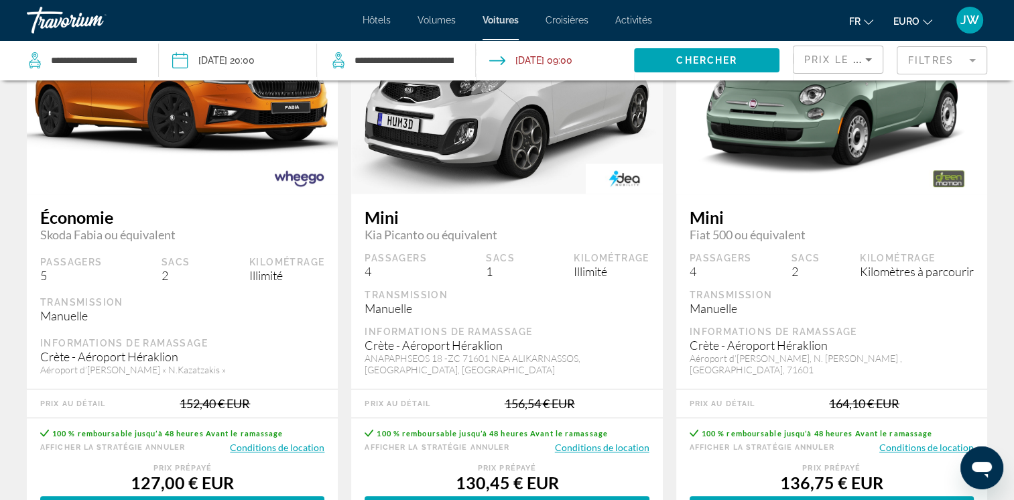
scroll to position [805, 0]
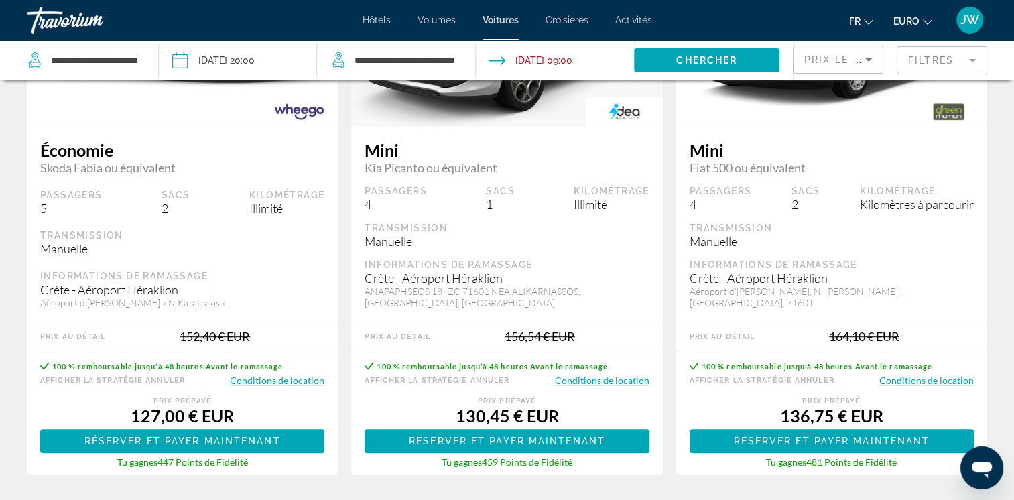
click at [296, 382] on button "Conditions de location" at bounding box center [277, 380] width 95 height 13
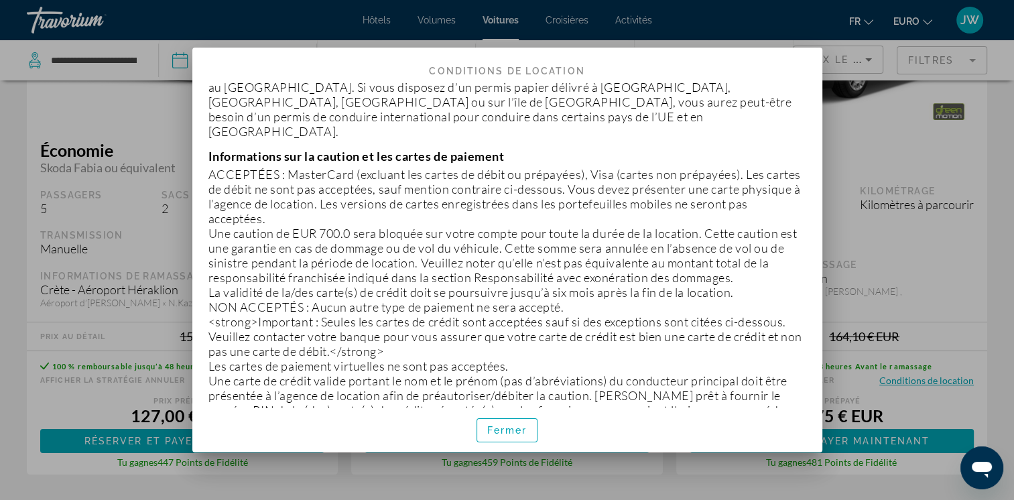
scroll to position [469, 0]
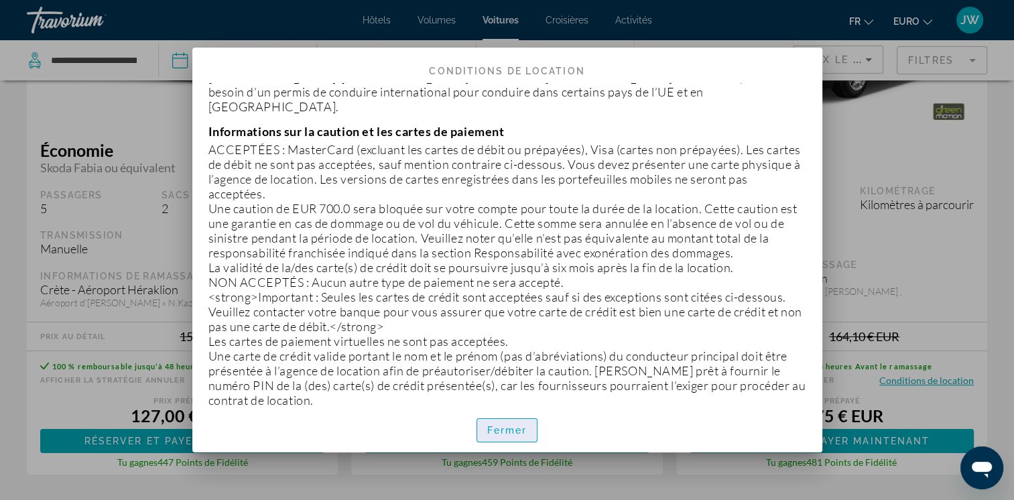
click at [520, 432] on span "Fermer" at bounding box center [507, 430] width 40 height 11
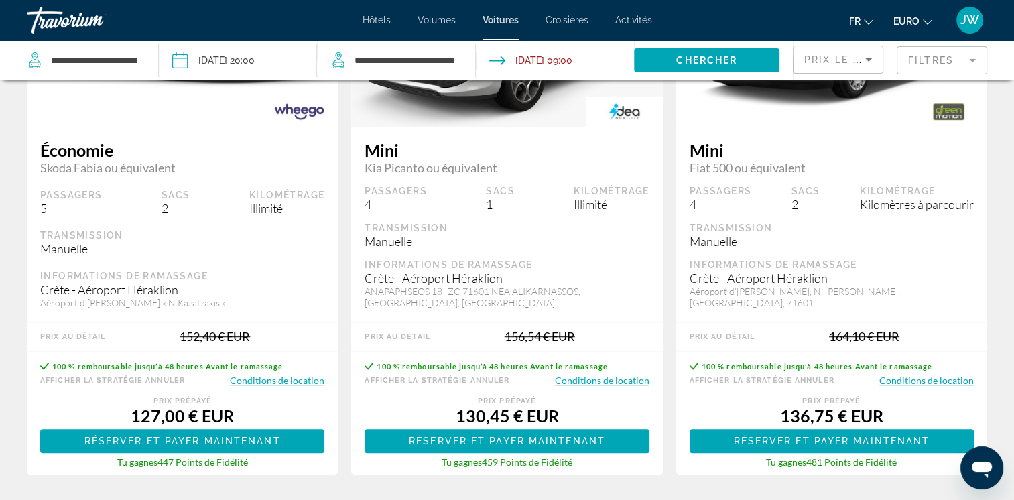
click at [596, 384] on button "Conditions de location" at bounding box center [602, 380] width 95 height 13
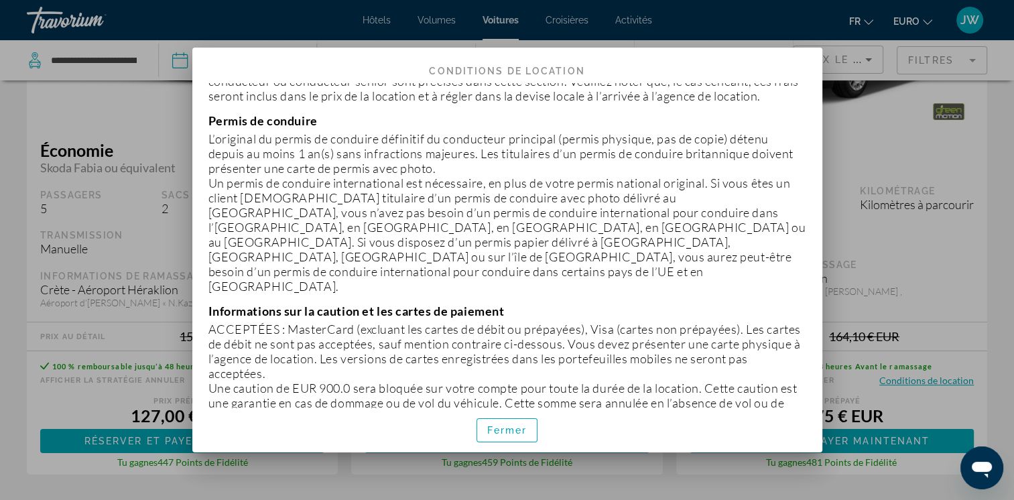
scroll to position [402, 0]
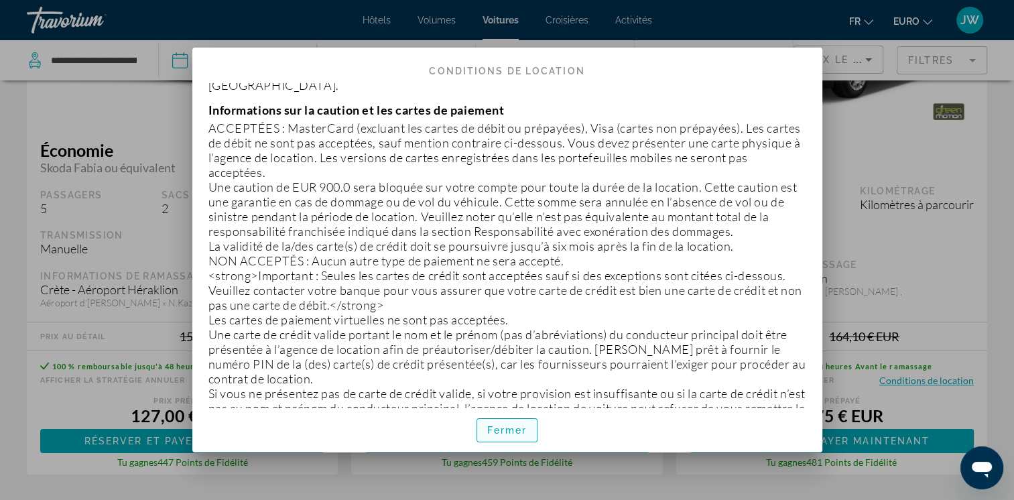
drag, startPoint x: 510, startPoint y: 430, endPoint x: 504, endPoint y: 427, distance: 7.5
click at [511, 431] on span "Fermer" at bounding box center [507, 430] width 40 height 11
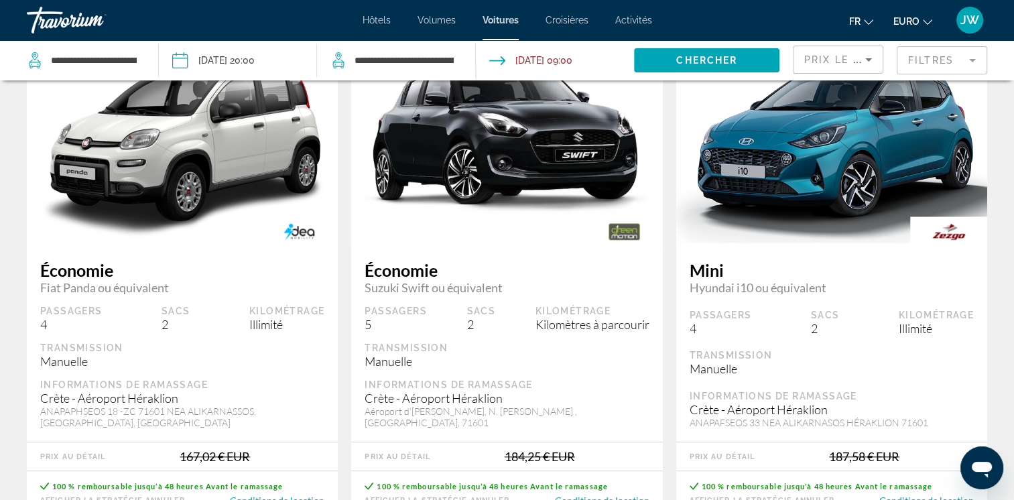
scroll to position [1341, 0]
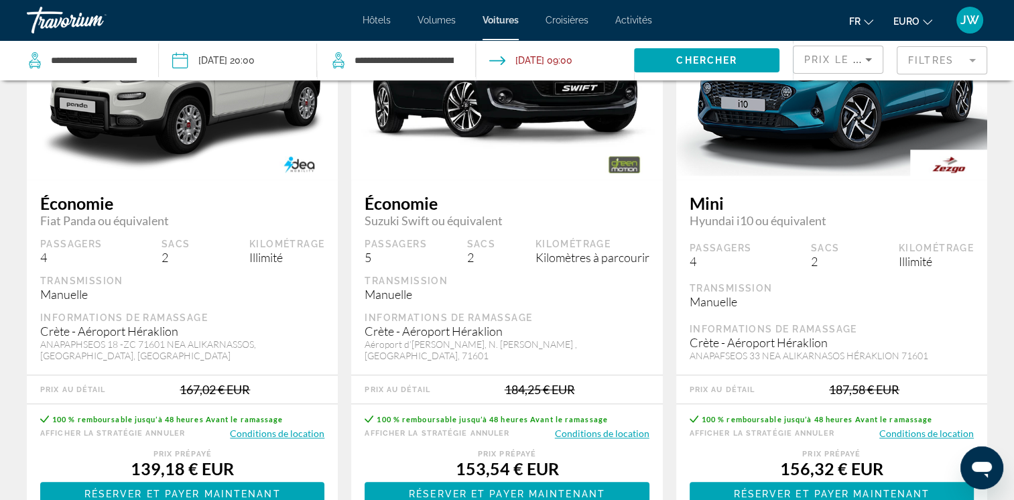
click at [271, 433] on button "Conditions de location" at bounding box center [277, 433] width 95 height 13
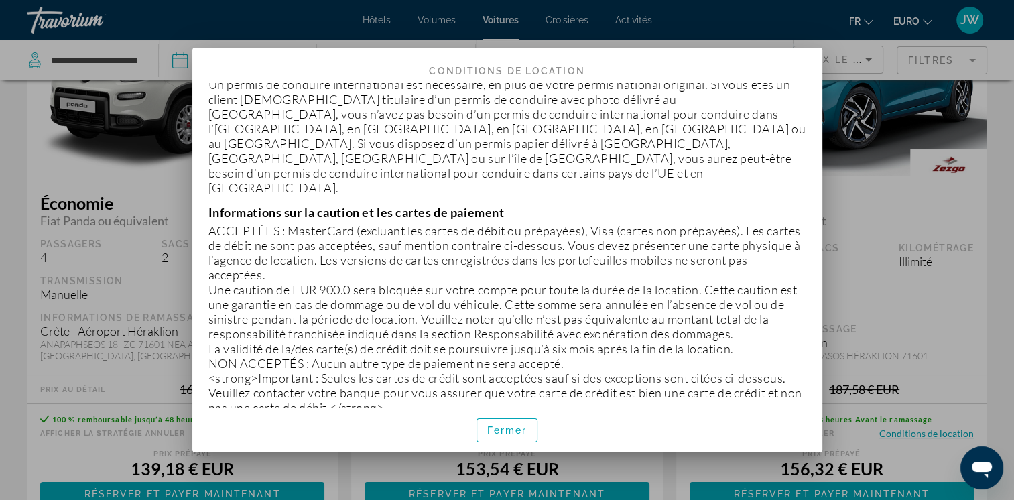
scroll to position [335, 0]
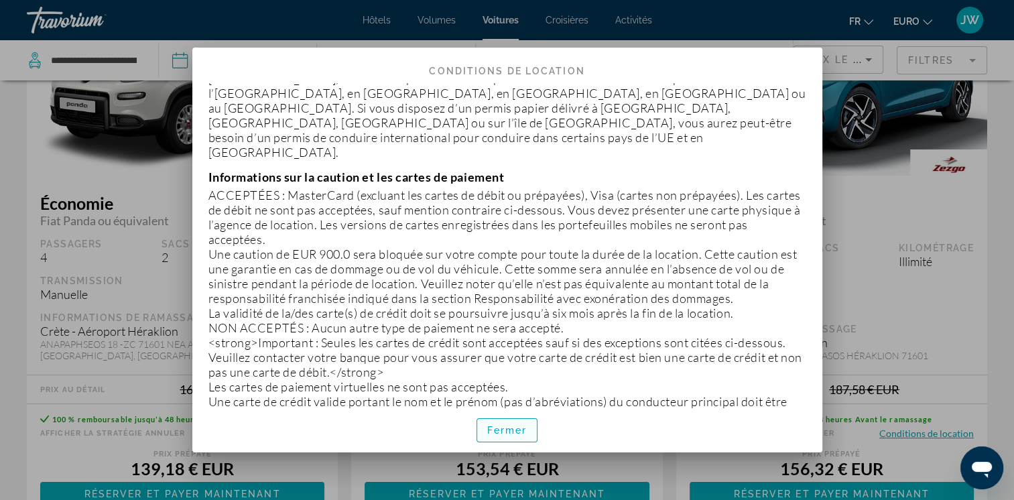
click at [506, 428] on span "Fermer" at bounding box center [507, 430] width 40 height 11
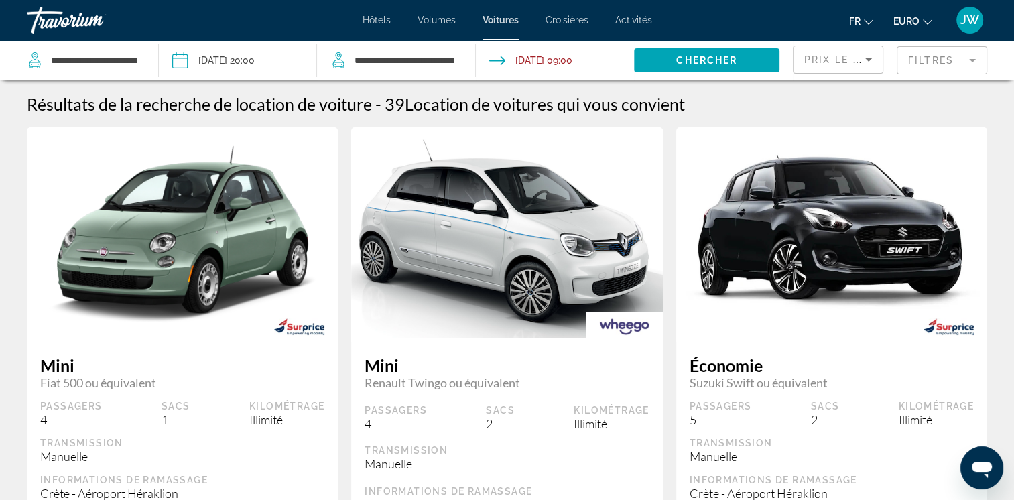
scroll to position [1341, 0]
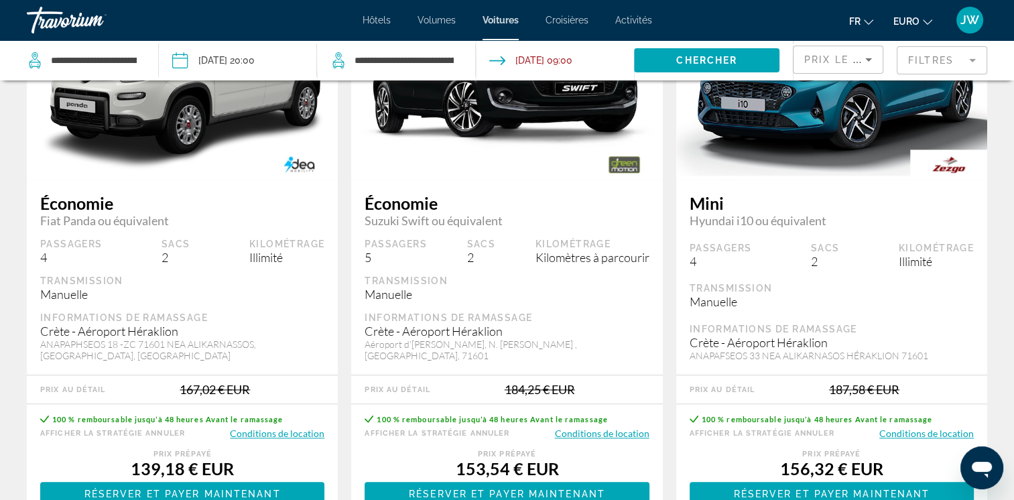
click at [580, 432] on button "Conditions de location" at bounding box center [602, 433] width 95 height 13
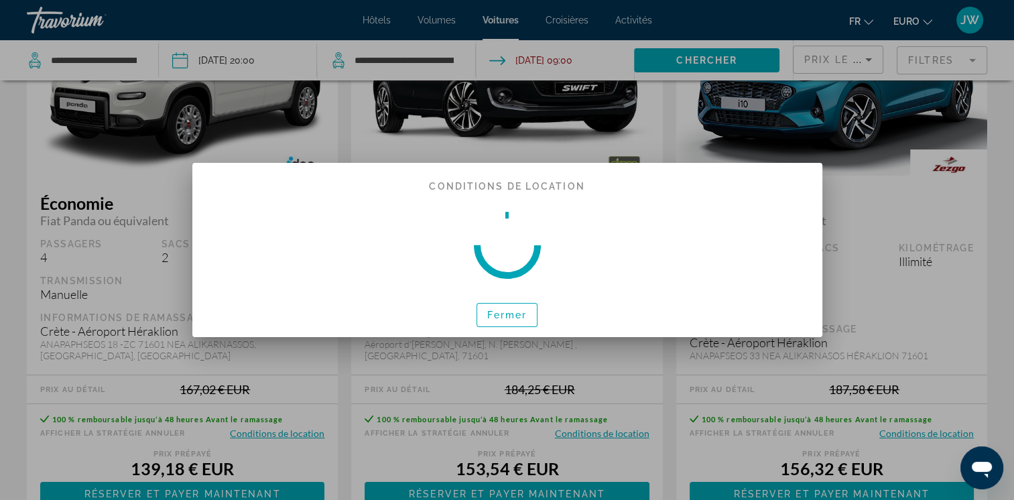
scroll to position [0, 0]
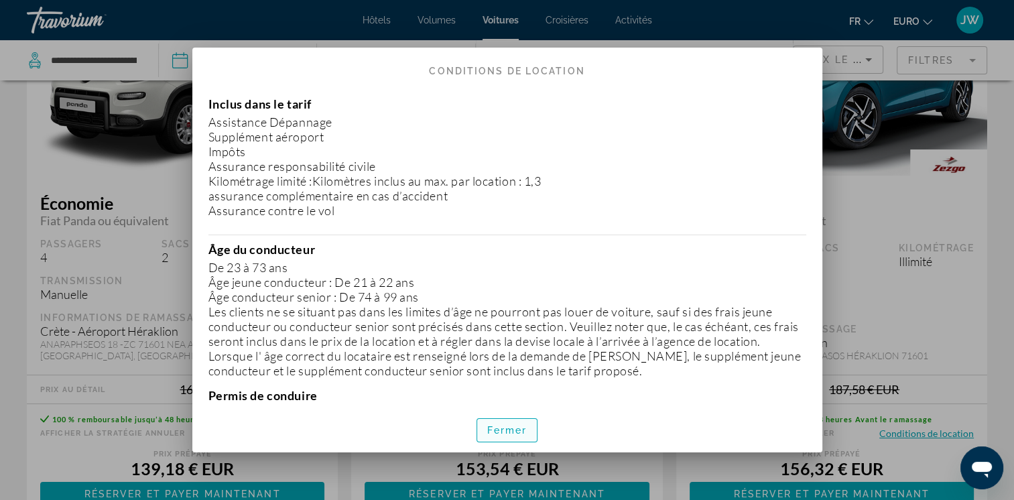
click at [512, 432] on span "Fermer" at bounding box center [507, 430] width 40 height 11
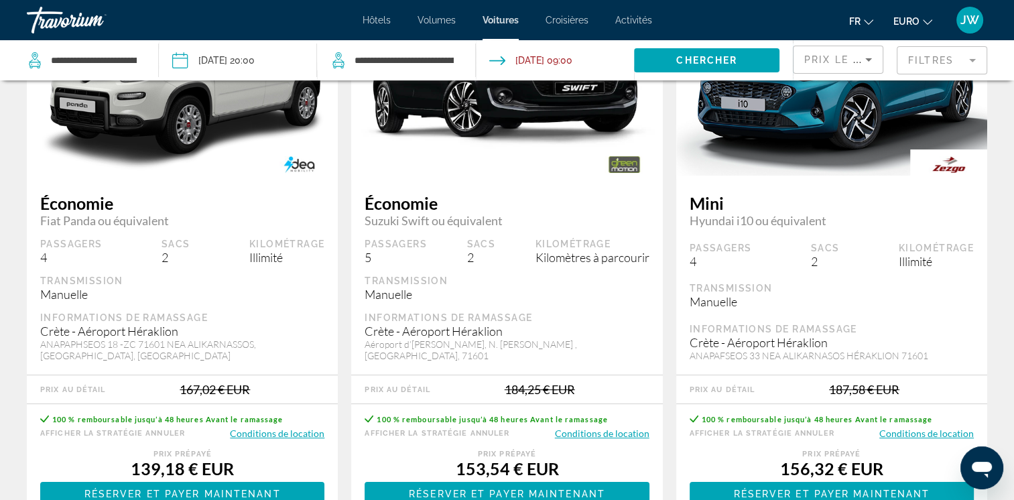
scroll to position [1341, 0]
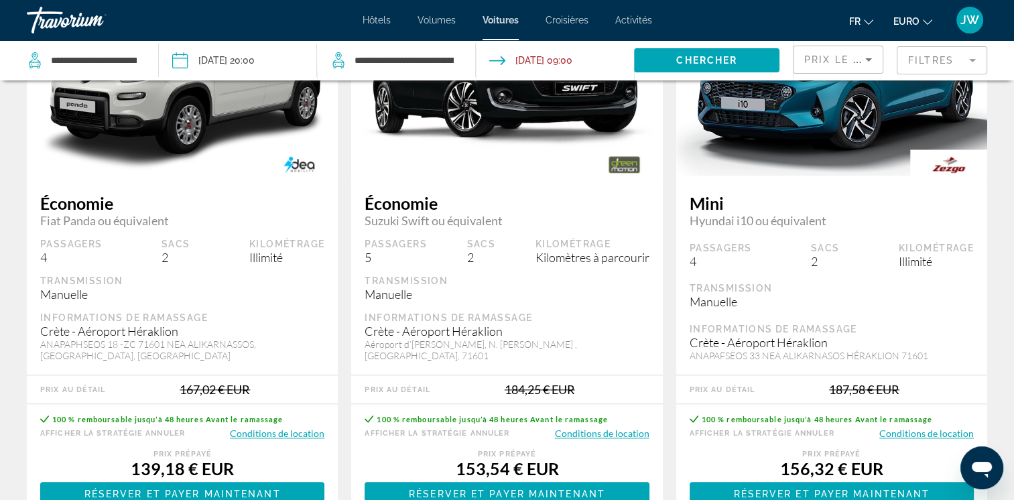
click at [911, 431] on button "Conditions de location" at bounding box center [927, 433] width 95 height 13
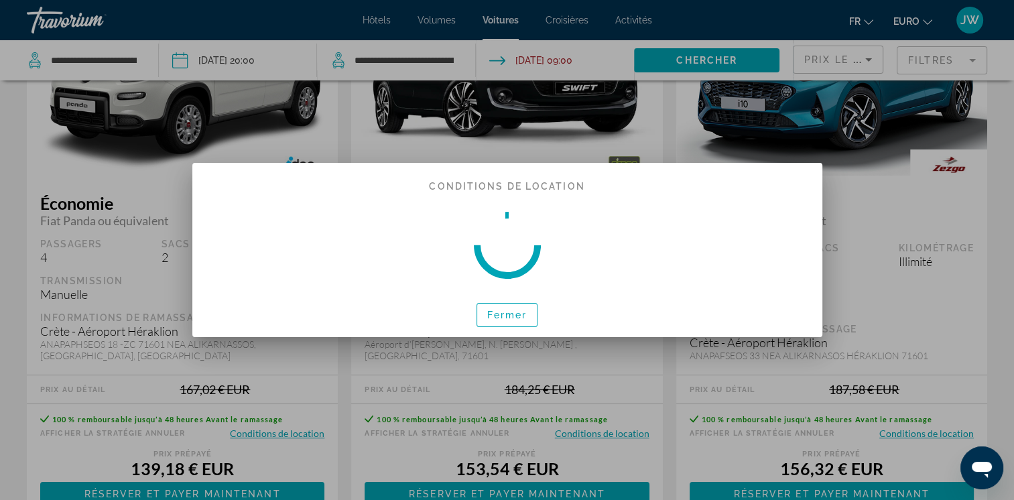
scroll to position [0, 0]
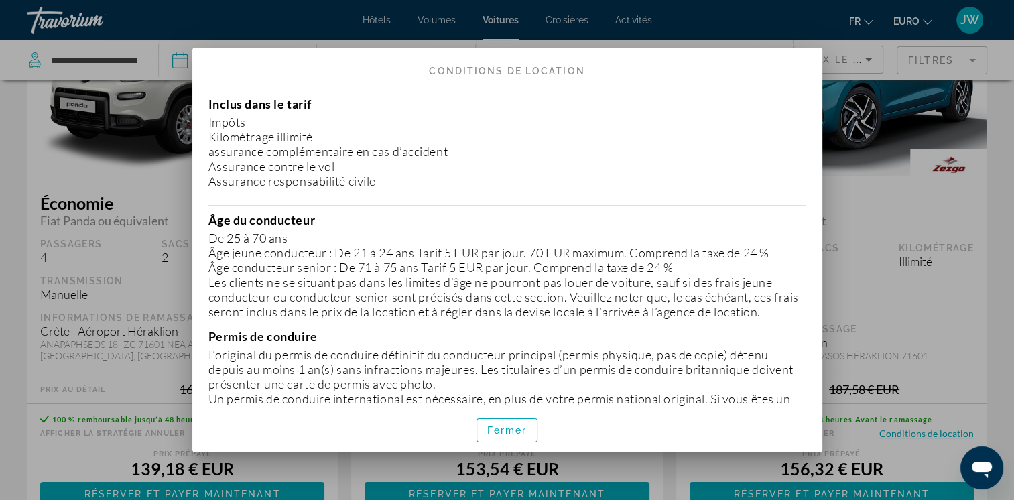
drag, startPoint x: 523, startPoint y: 430, endPoint x: 568, endPoint y: 417, distance: 46.7
click at [526, 429] on span "Fermer" at bounding box center [507, 430] width 40 height 11
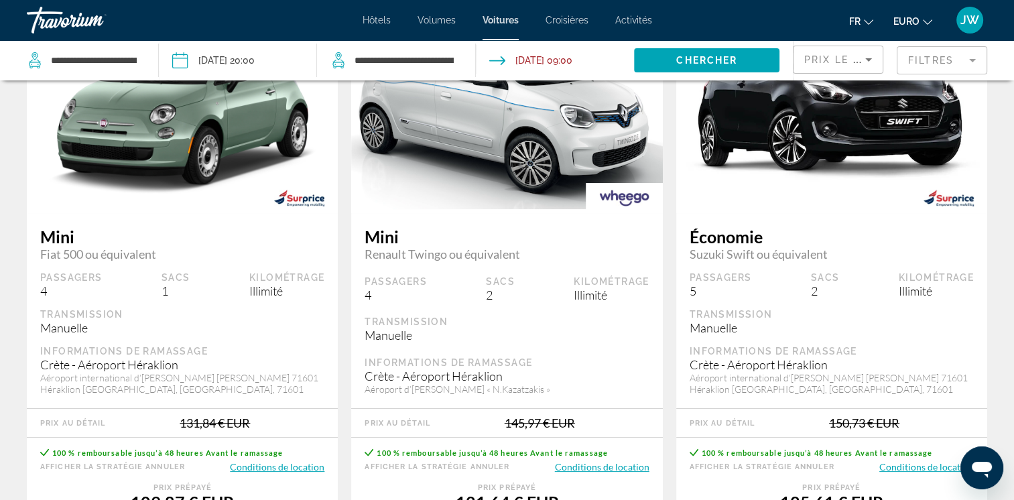
scroll to position [268, 0]
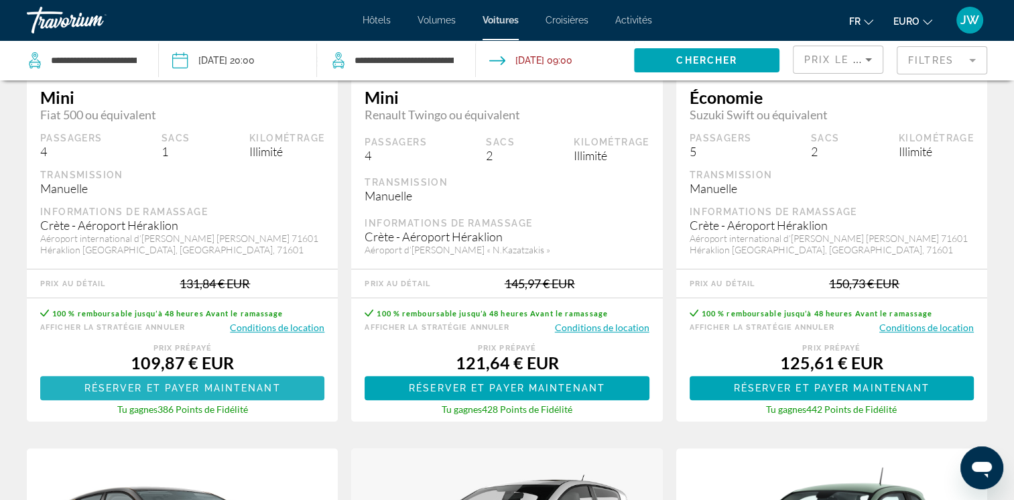
click at [186, 380] on span "Contenu principal" at bounding box center [182, 388] width 284 height 32
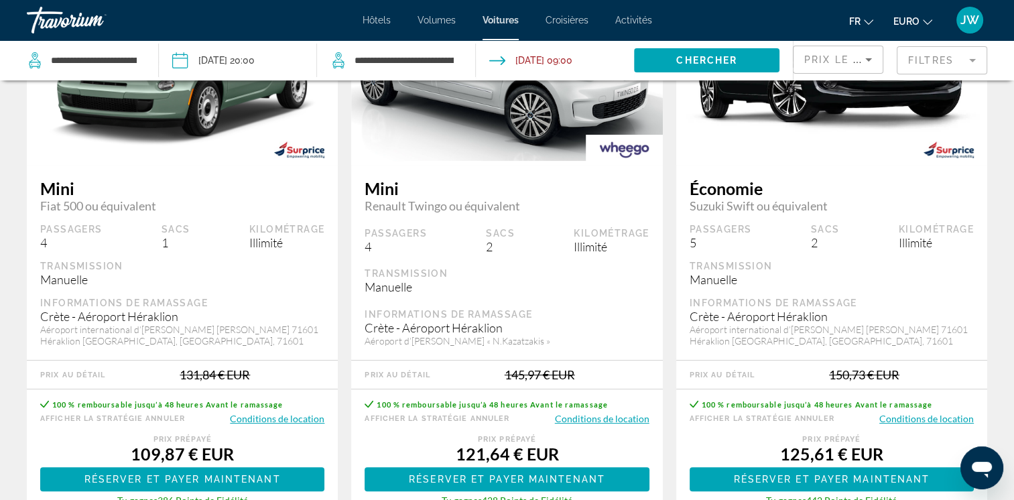
scroll to position [201, 0]
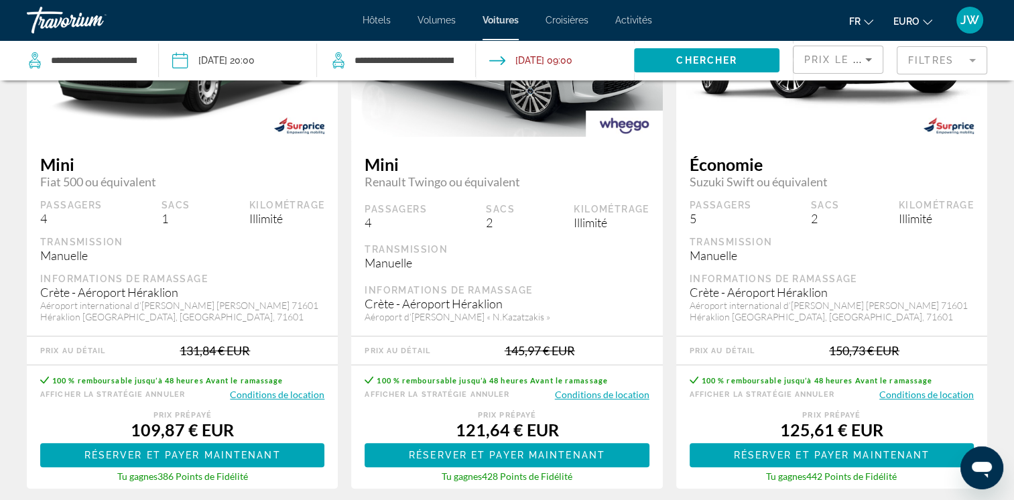
click at [262, 393] on button "Conditions de location" at bounding box center [277, 394] width 95 height 13
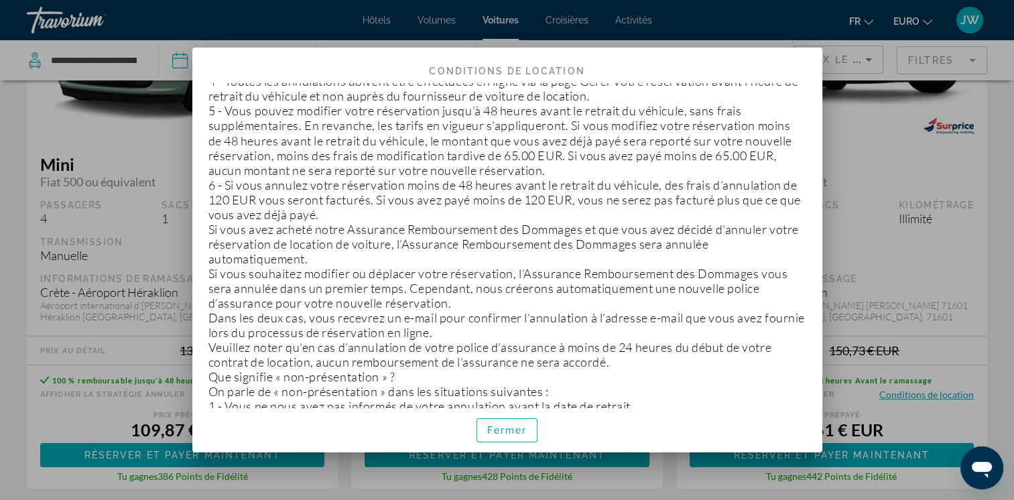
scroll to position [2548, 0]
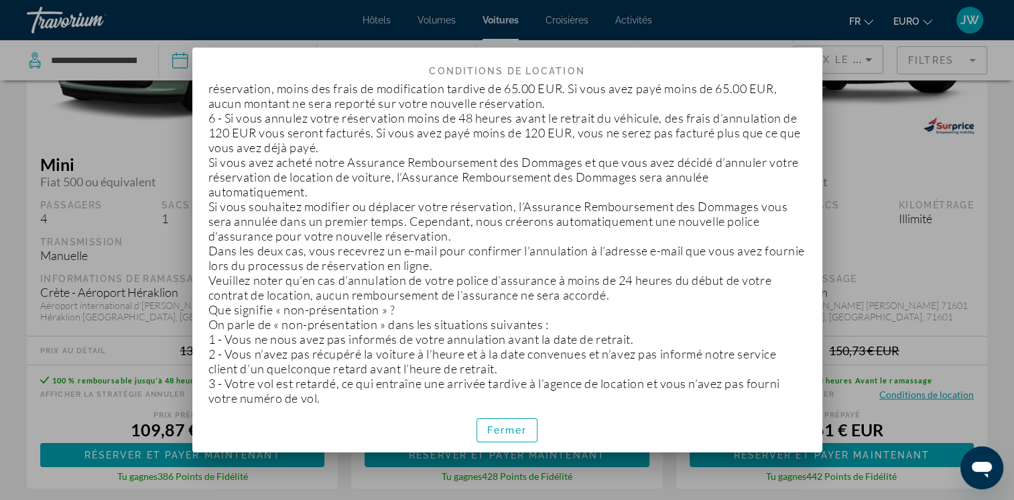
click at [345, 375] on p "3 - Votre vol est retardé, ce qui entraîne une arrivée tardive à l’agence de lo…" at bounding box center [508, 390] width 598 height 30
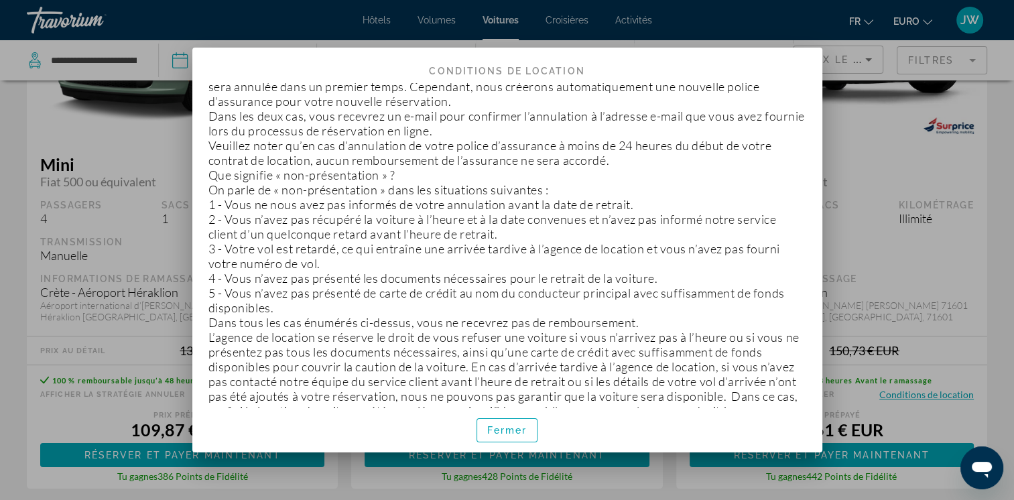
scroll to position [2701, 0]
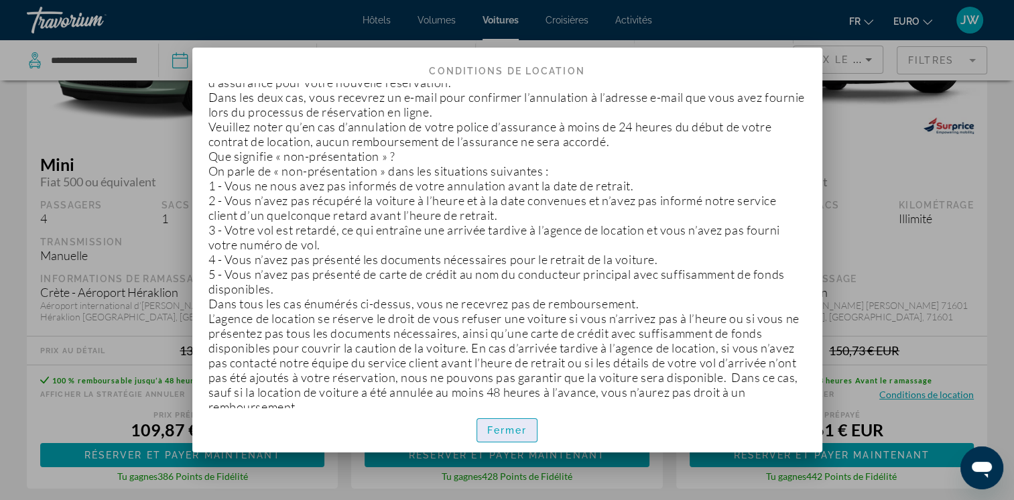
click at [496, 432] on span "Fermer" at bounding box center [507, 430] width 40 height 11
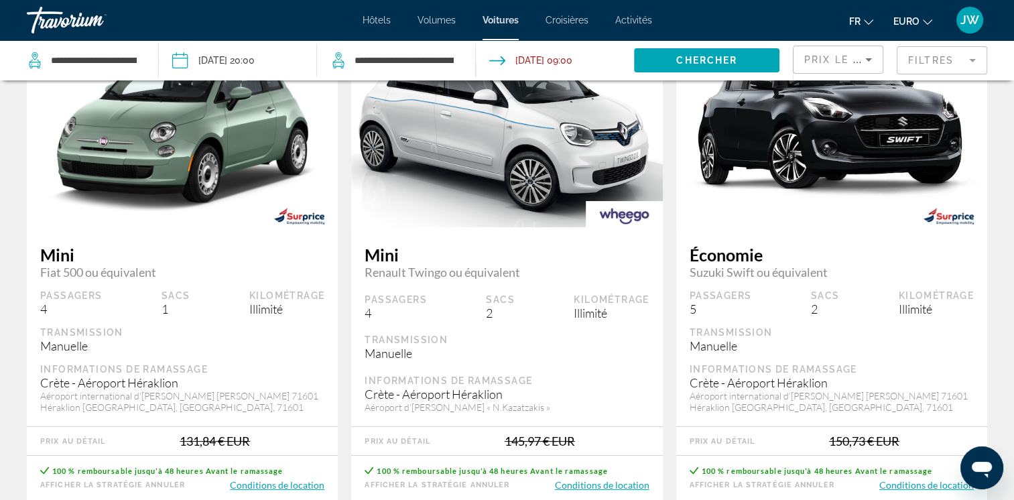
scroll to position [0, 0]
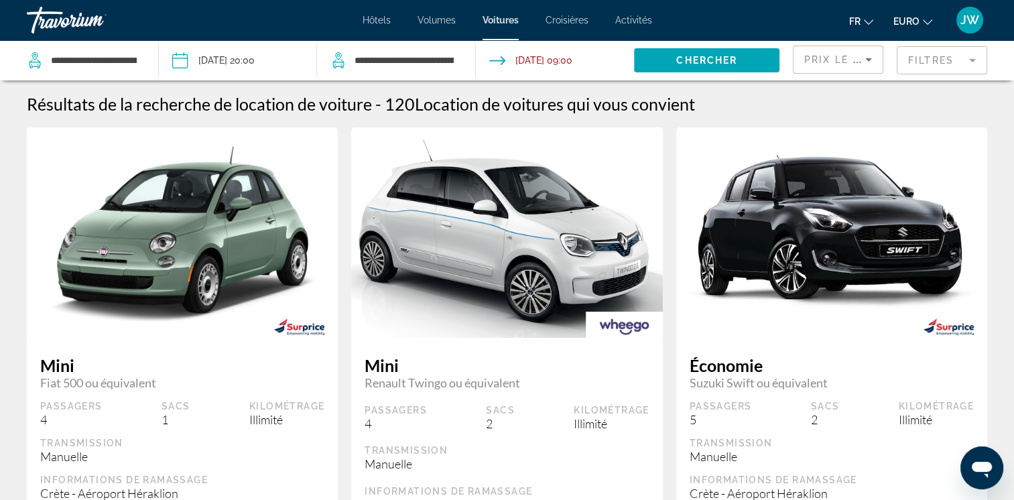
click at [249, 58] on input "Date de prise en charge : 18 sept. 2025 20:00" at bounding box center [238, 62] width 164 height 44
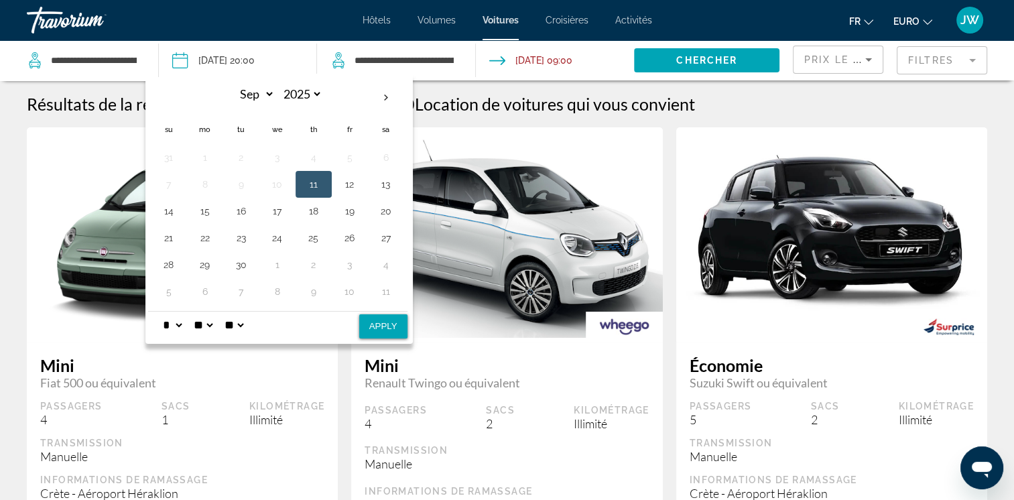
click at [178, 323] on select "* * * * * * * * * ** ** **" at bounding box center [172, 325] width 24 height 27
click at [276, 60] on input "Date de prise en charge : 18 sept. 2025 20:00" at bounding box center [238, 62] width 164 height 44
click at [279, 60] on input "Date de prise en charge : 18 sept. 2025 20:00" at bounding box center [238, 62] width 164 height 44
click at [207, 323] on select "**" at bounding box center [203, 325] width 24 height 27
click at [215, 327] on select "**" at bounding box center [203, 325] width 24 height 27
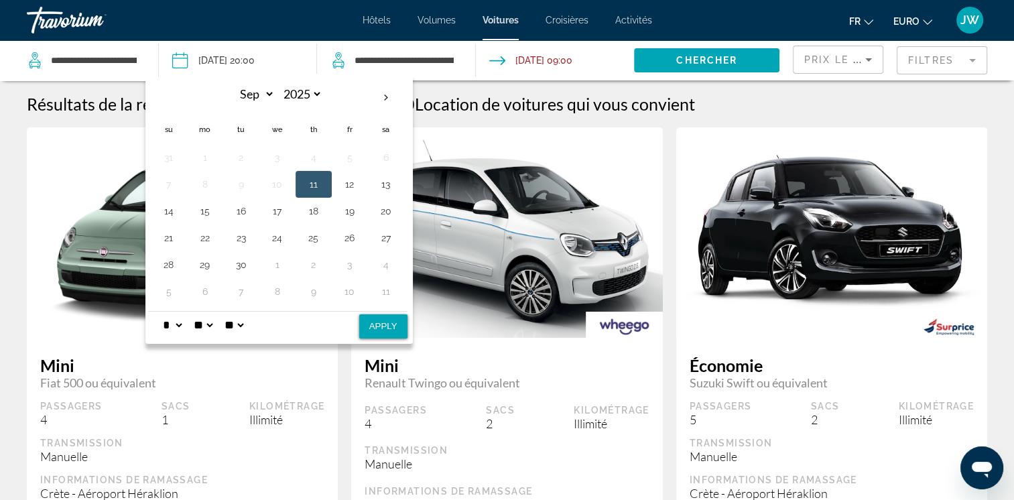
click at [215, 324] on select "**" at bounding box center [203, 325] width 24 height 27
click at [215, 323] on select "**" at bounding box center [203, 325] width 24 height 27
click at [318, 329] on div "* * * * * * * * * ** ** ** ** ** **" at bounding box center [277, 324] width 259 height 27
click at [328, 406] on div "Mini Fiat 500 ou équivalent Passagers 4 Sacs 1 Kilométrage Illimité Transmissio…" at bounding box center [182, 439] width 311 height 195
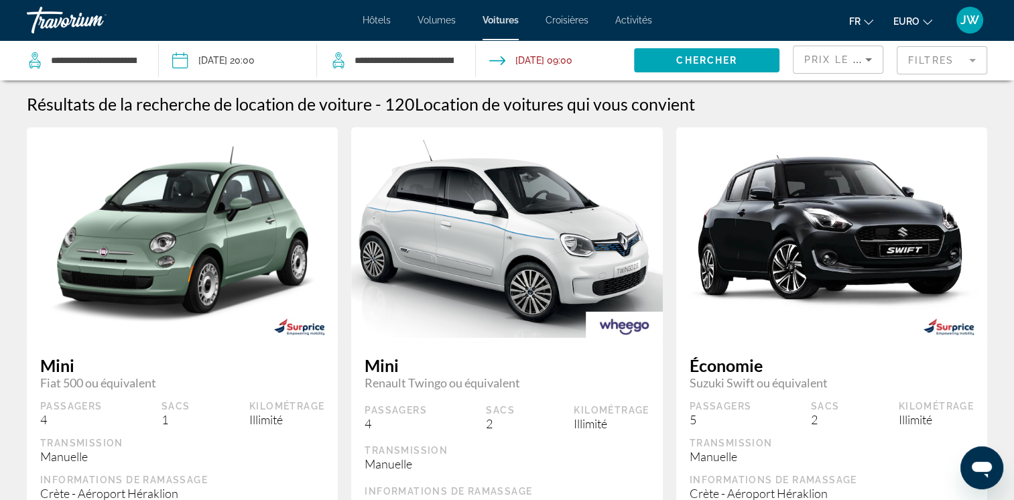
click at [268, 63] on input "Date de prise en charge : 18 sept. 2025 20:00" at bounding box center [238, 62] width 164 height 44
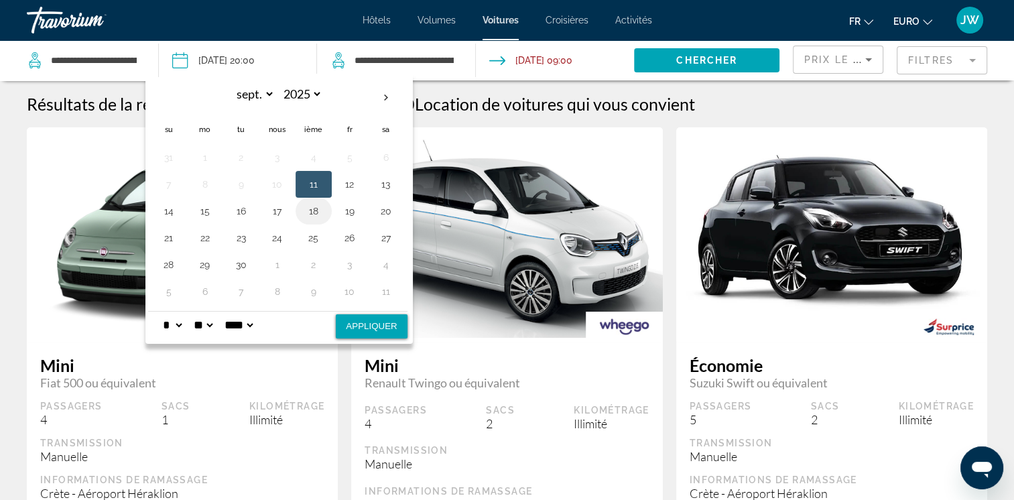
click at [318, 208] on button "18" at bounding box center [313, 211] width 21 height 19
click at [316, 209] on button "18" at bounding box center [313, 211] width 21 height 19
click at [276, 55] on input "Date de prise en charge : 18 sept. 2025 20:00" at bounding box center [238, 62] width 164 height 44
click at [252, 329] on select "**** **" at bounding box center [239, 325] width 34 height 27
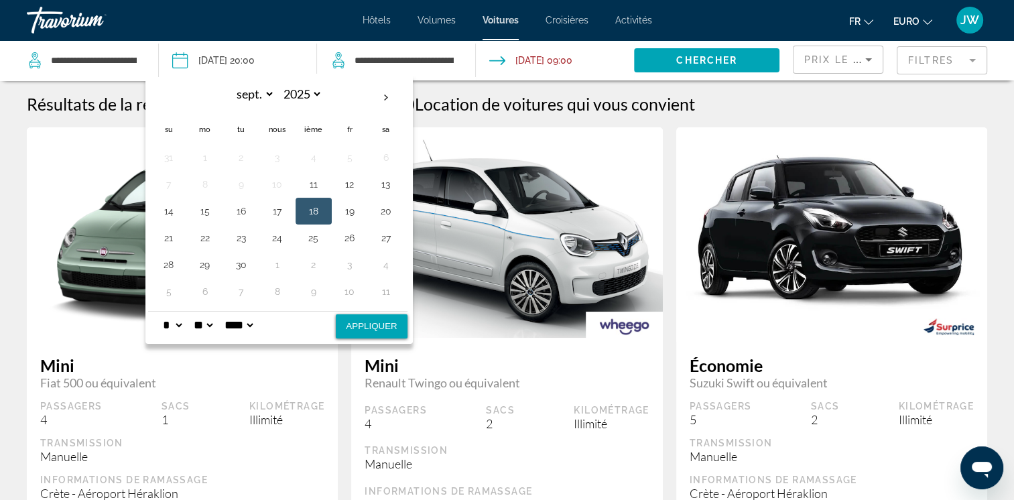
click at [231, 312] on select "**** **" at bounding box center [239, 325] width 34 height 27
click at [202, 321] on select "**" at bounding box center [203, 325] width 24 height 27
click at [168, 323] on select "* * * * * * * * * ** ** **" at bounding box center [172, 325] width 24 height 27
click at [160, 312] on select "* * * * * * * * * ** ** **" at bounding box center [172, 325] width 24 height 27
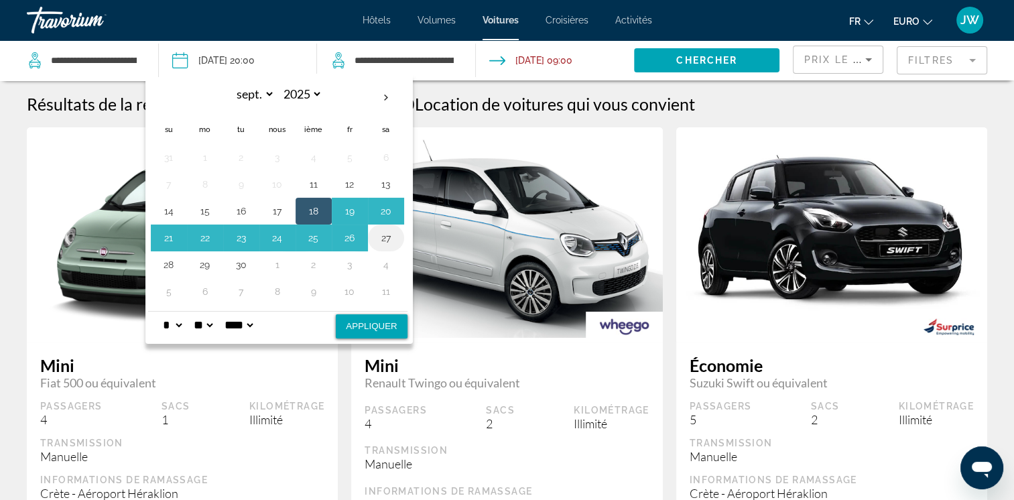
click at [386, 237] on button "27" at bounding box center [385, 238] width 21 height 19
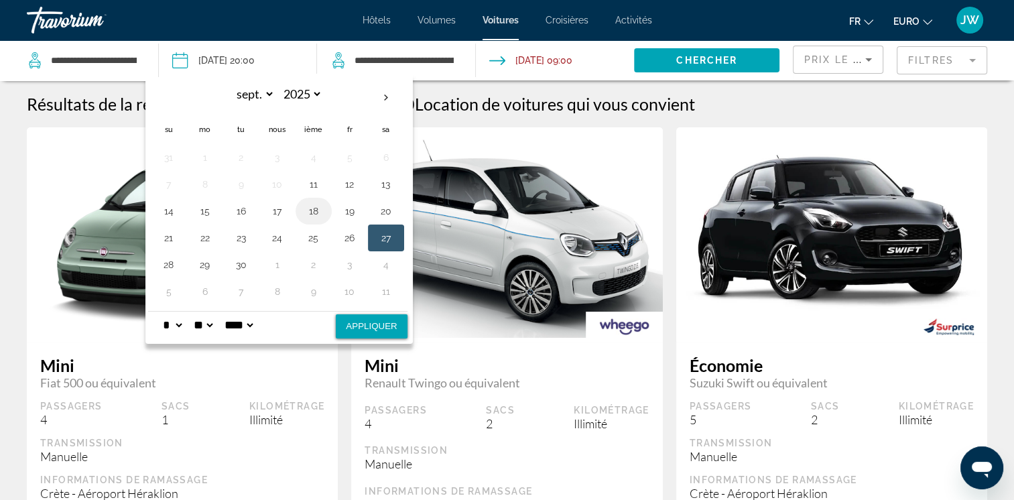
click at [309, 210] on button "18" at bounding box center [313, 211] width 21 height 19
click at [178, 327] on select "* * * * * * * * * ** ** **" at bounding box center [172, 325] width 24 height 27
click at [160, 312] on select "* * * * * * * * * ** ** **" at bounding box center [172, 325] width 24 height 27
click at [180, 323] on select "* * * * * * * * * ** ** **" at bounding box center [172, 325] width 24 height 27
click at [160, 312] on select "* * * * * * * * * ** ** **" at bounding box center [172, 325] width 24 height 27
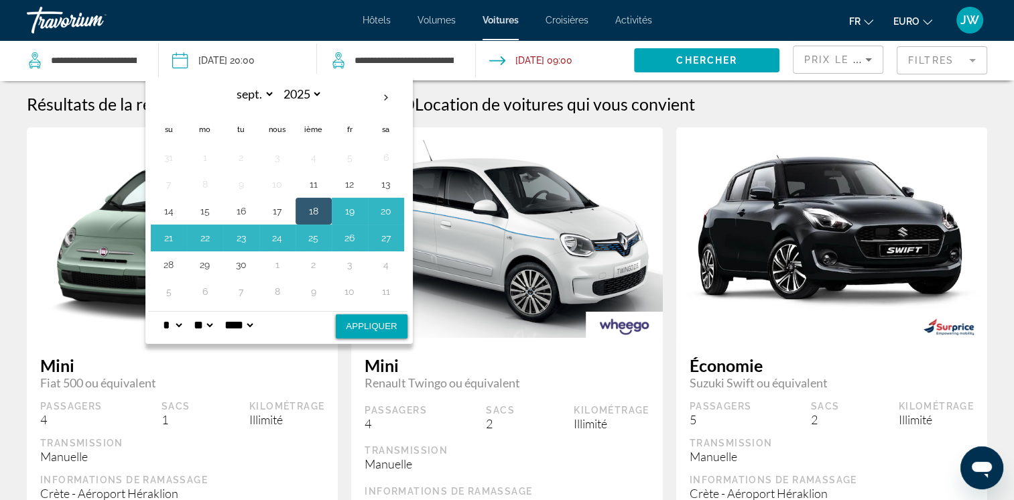
click at [207, 318] on select "**" at bounding box center [203, 325] width 24 height 27
click at [194, 312] on select "**" at bounding box center [203, 325] width 24 height 27
click at [170, 321] on select "* * * * * * * * * ** ** **" at bounding box center [172, 325] width 24 height 27
select select "*"
click at [160, 312] on select "* * * * * * * * * ** ** **" at bounding box center [172, 325] width 24 height 27
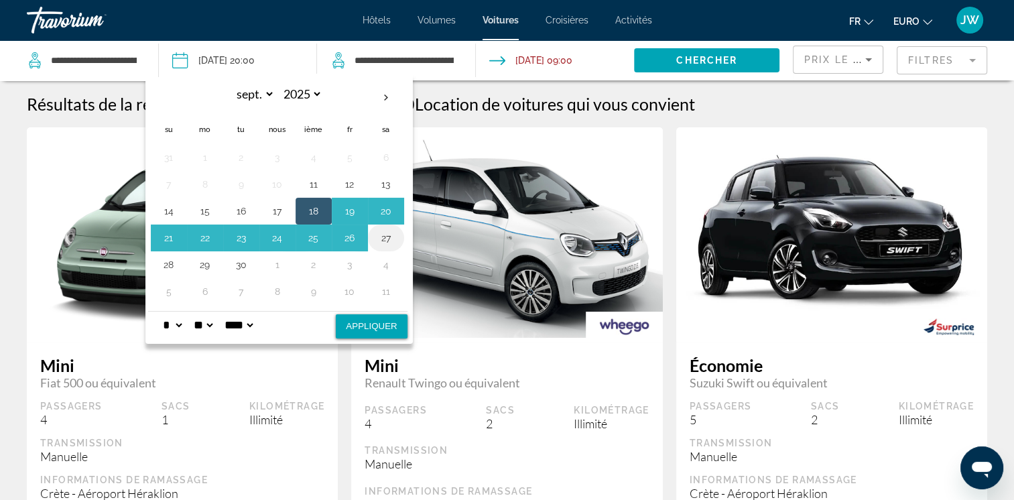
click at [384, 237] on button "27" at bounding box center [385, 238] width 21 height 19
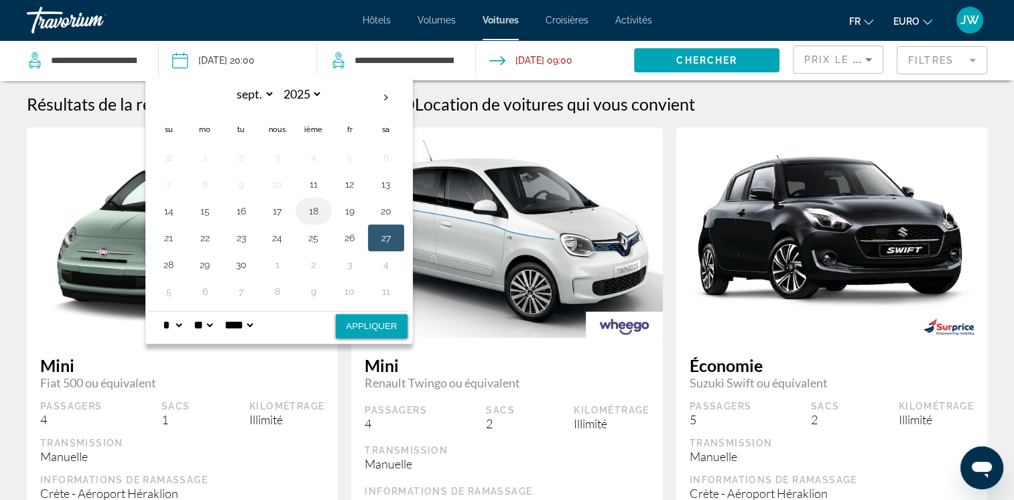
click at [318, 211] on button "18" at bounding box center [313, 211] width 21 height 19
click at [369, 329] on button "Appliquer" at bounding box center [371, 326] width 71 height 24
type input "**********"
select select "*"
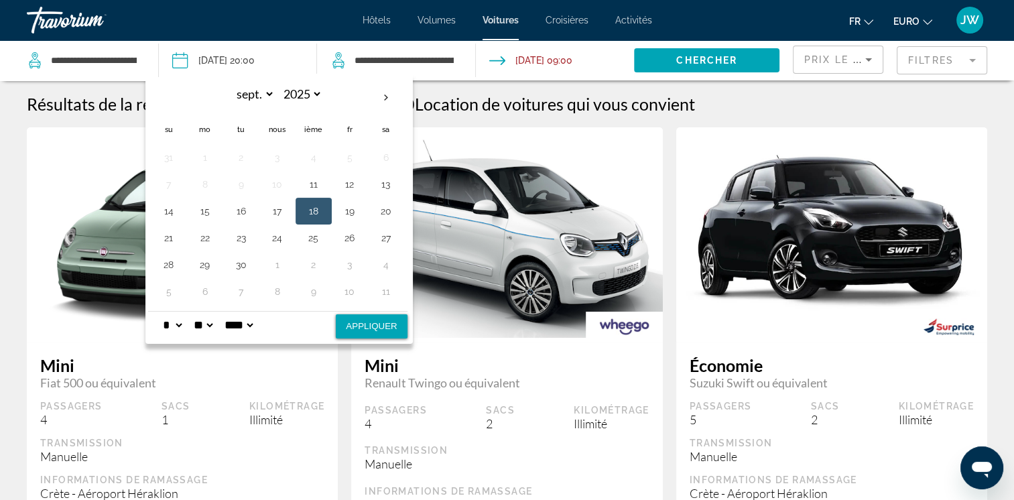
select select "**"
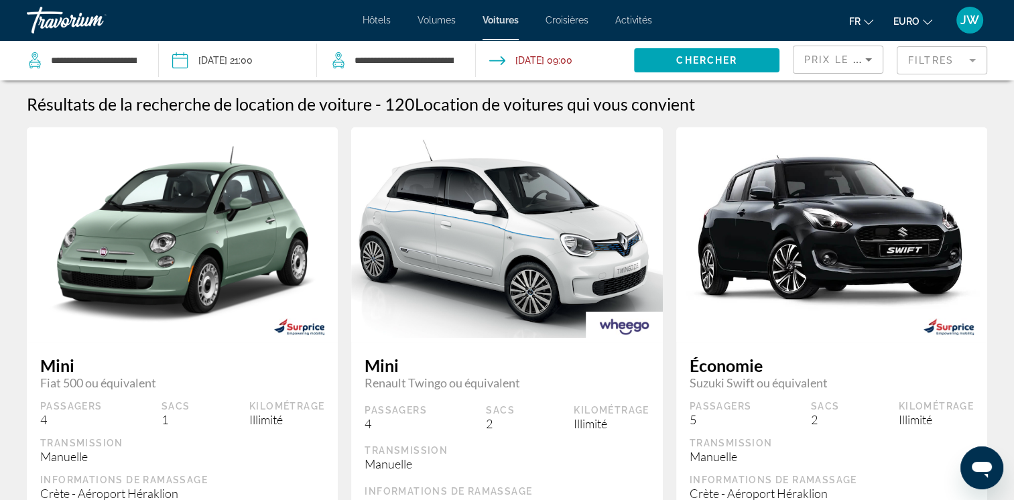
click at [555, 60] on input "Date de restitution : 27 sept. 2025 09:00" at bounding box center [555, 62] width 164 height 44
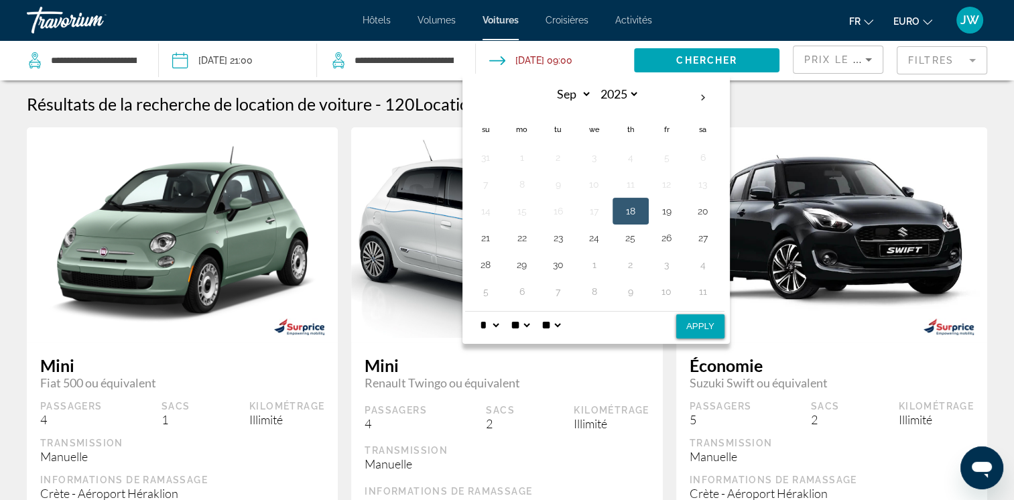
click at [559, 64] on input "Date de restitution : 27 sept. 2025 09:00" at bounding box center [555, 62] width 164 height 44
click at [399, 303] on img "Contenu principal" at bounding box center [506, 234] width 311 height 207
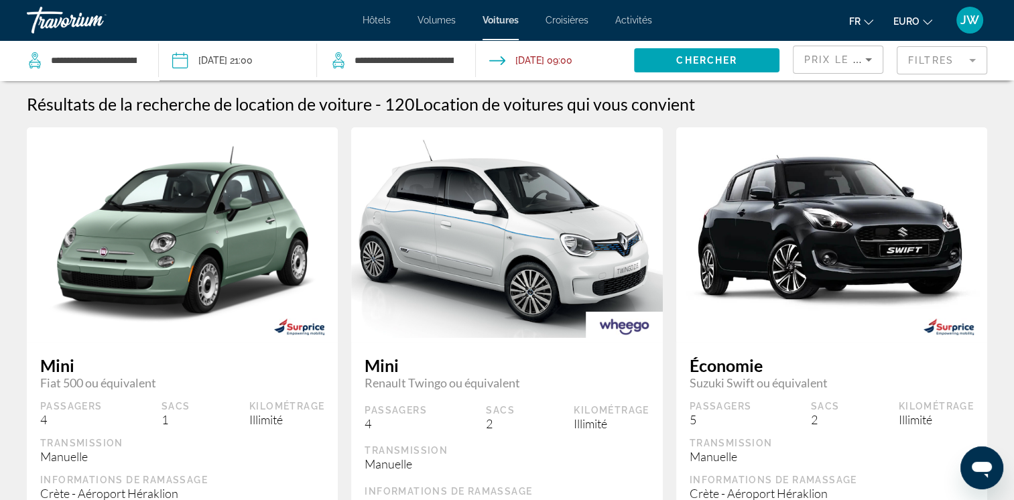
scroll to position [67, 0]
